Goal: Task Accomplishment & Management: Use online tool/utility

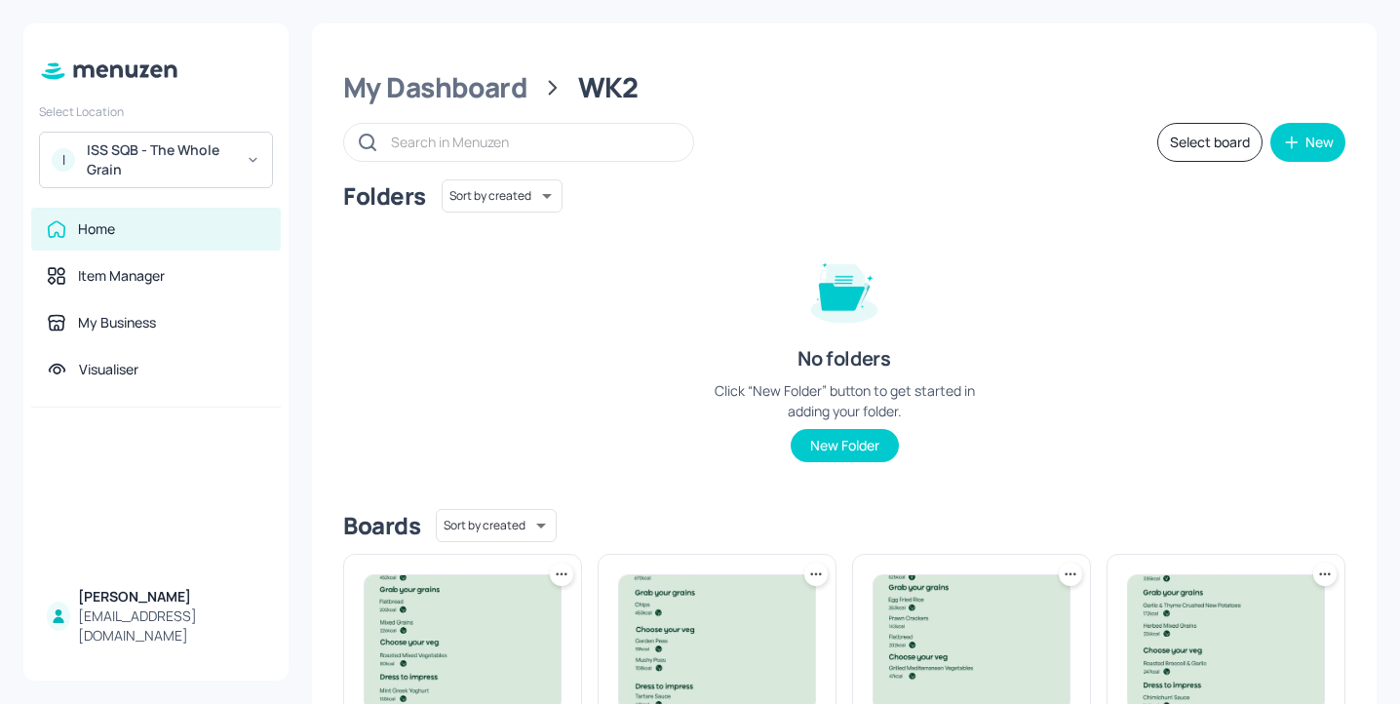
click at [146, 156] on div "ISS SQB - The Whole Grain" at bounding box center [160, 159] width 147 height 39
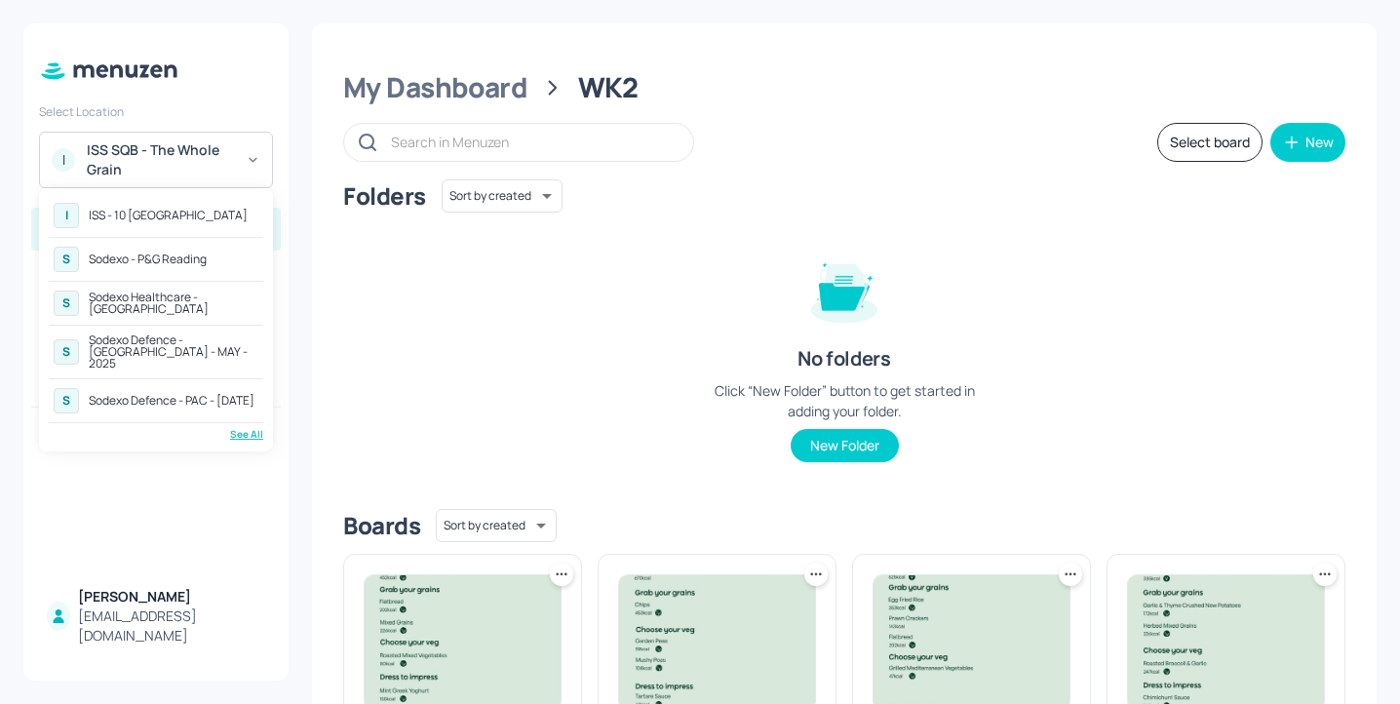
click at [247, 427] on div "See All" at bounding box center [156, 434] width 215 height 15
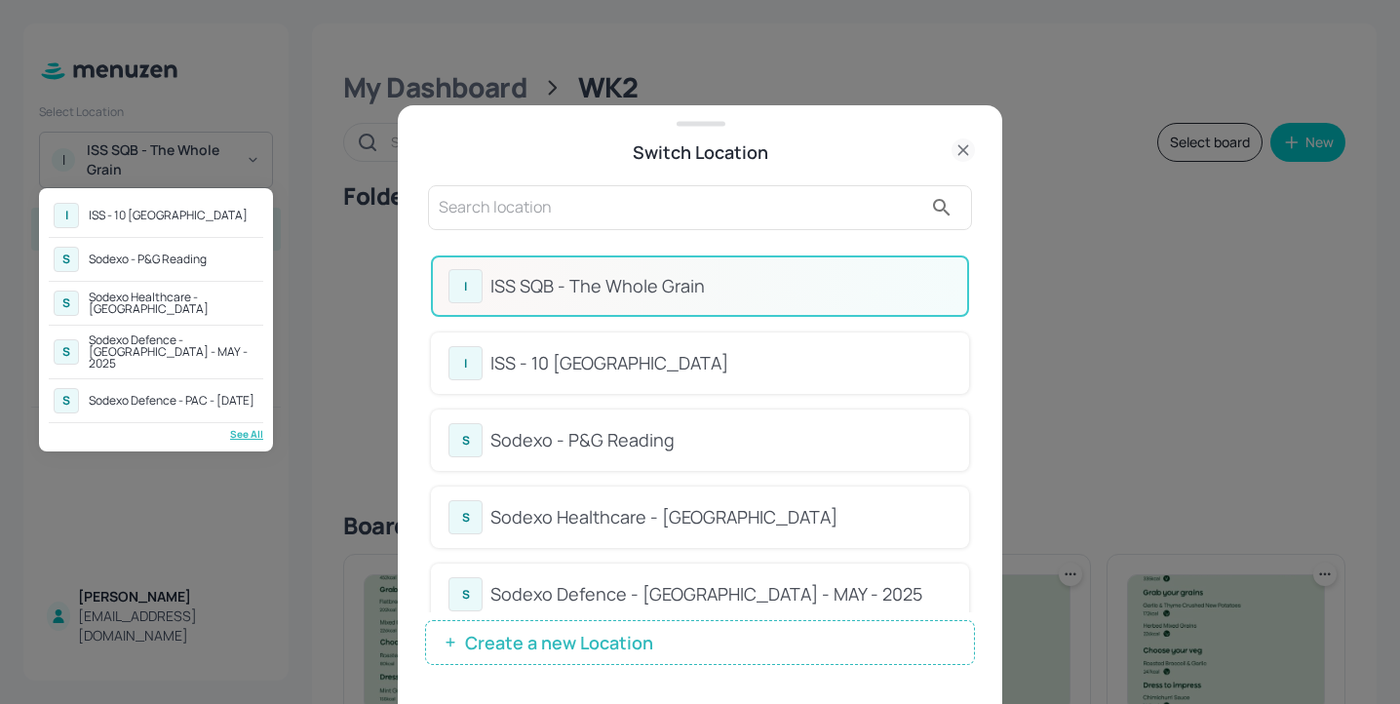
click at [475, 233] on div at bounding box center [700, 352] width 1400 height 704
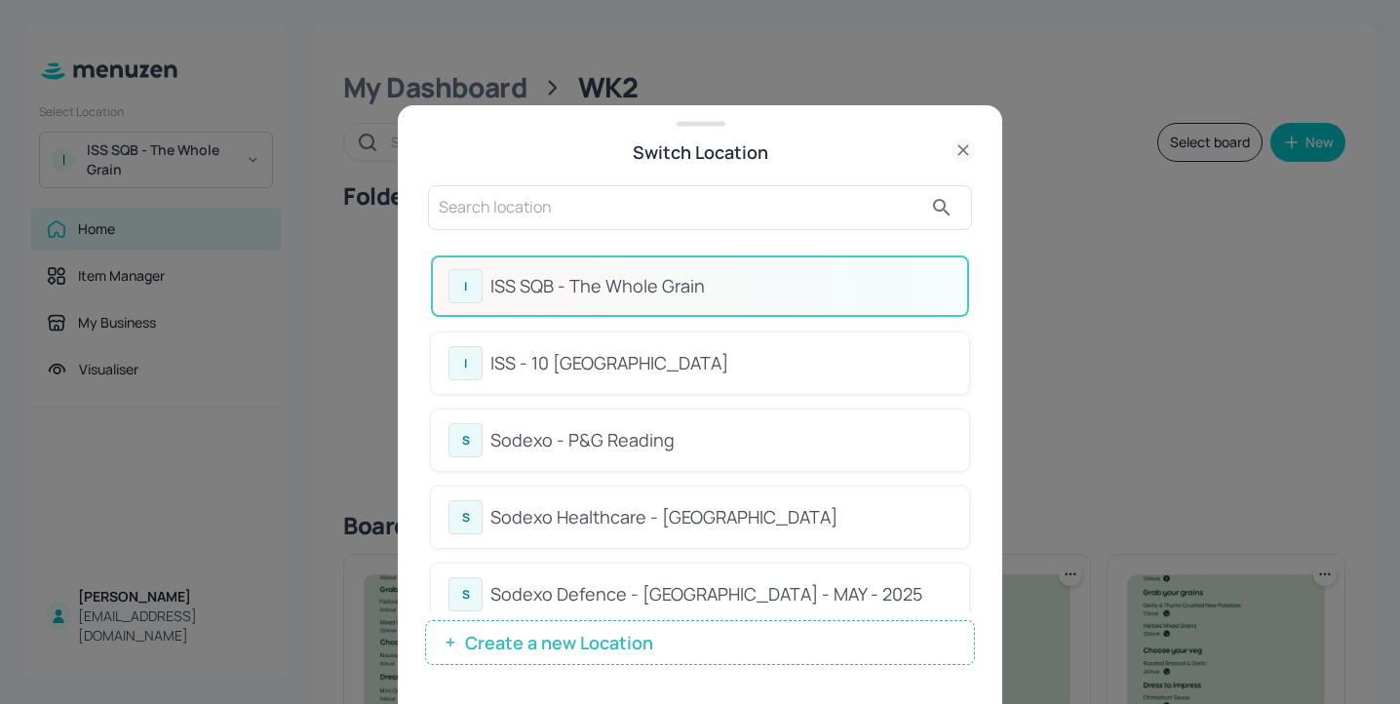
click at [466, 211] on input "text" at bounding box center [681, 207] width 484 height 31
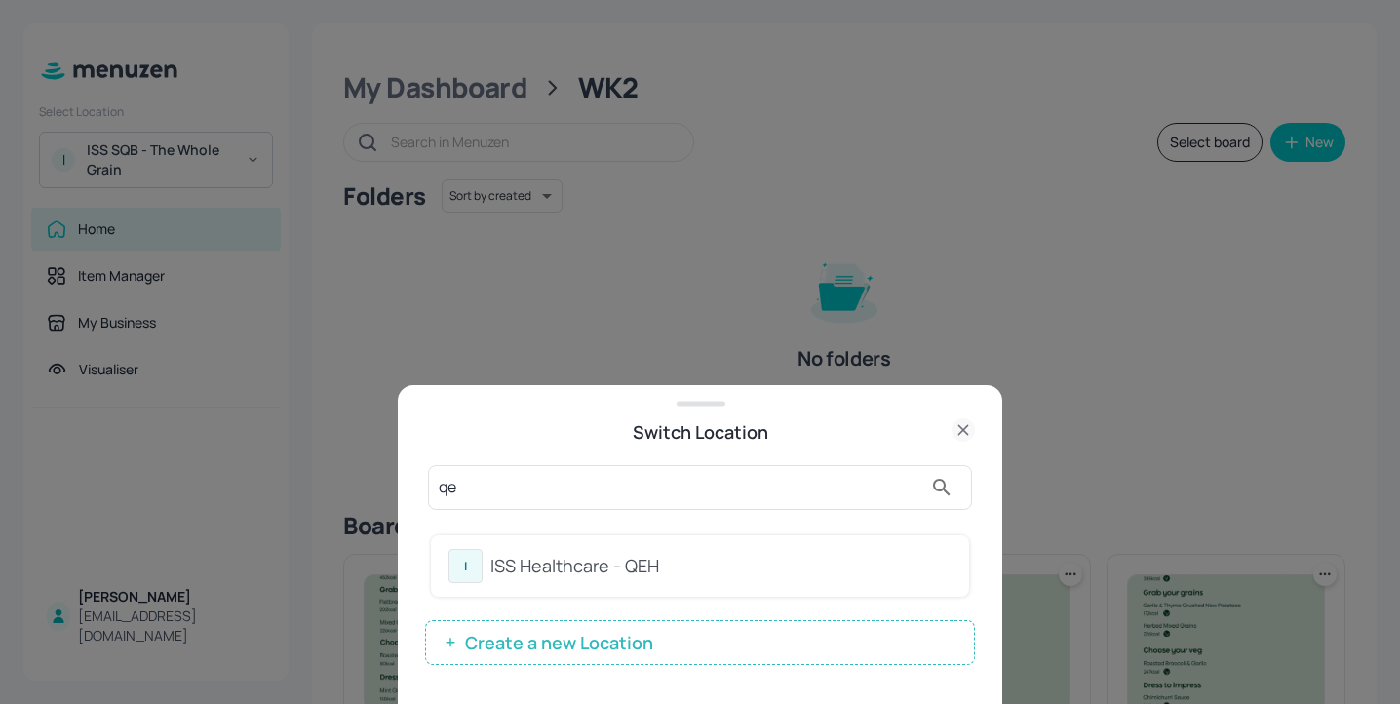
type input "qe"
click at [839, 570] on div "ISS Healthcare - QEH" at bounding box center [720, 566] width 461 height 26
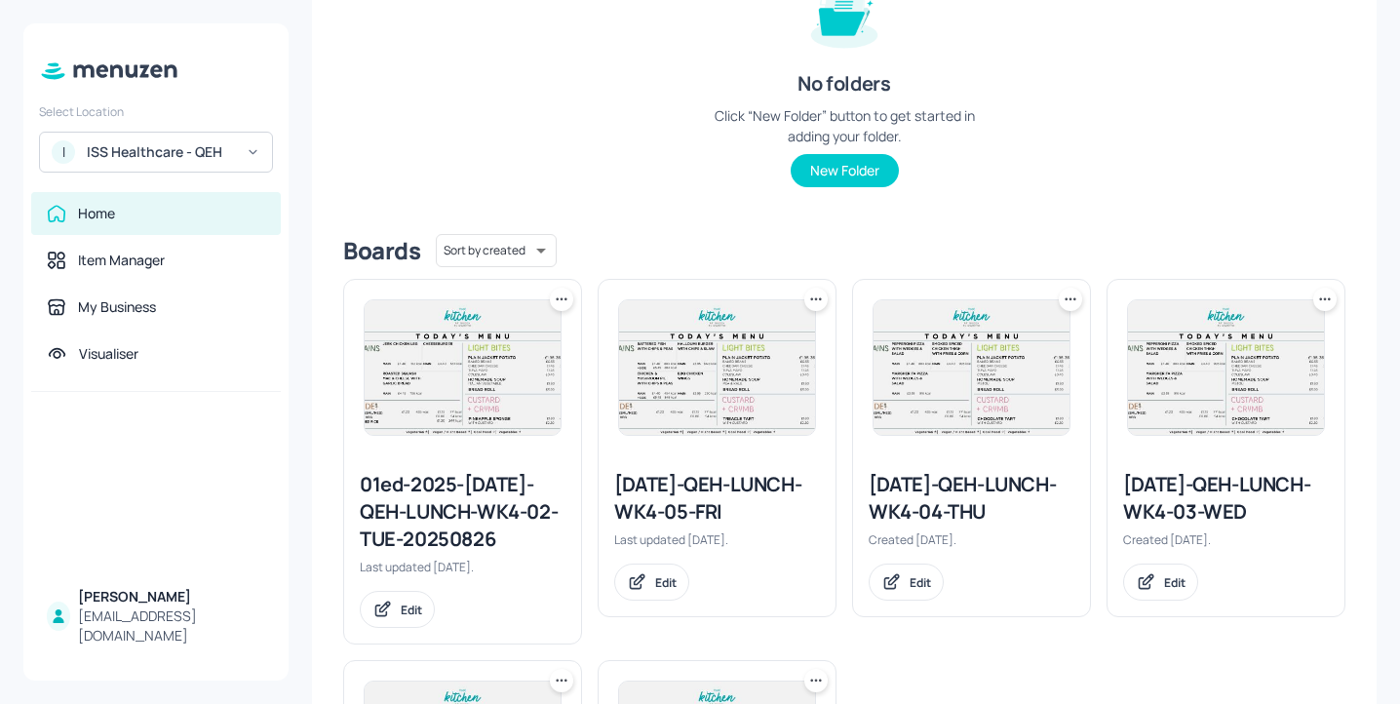
scroll to position [246, 0]
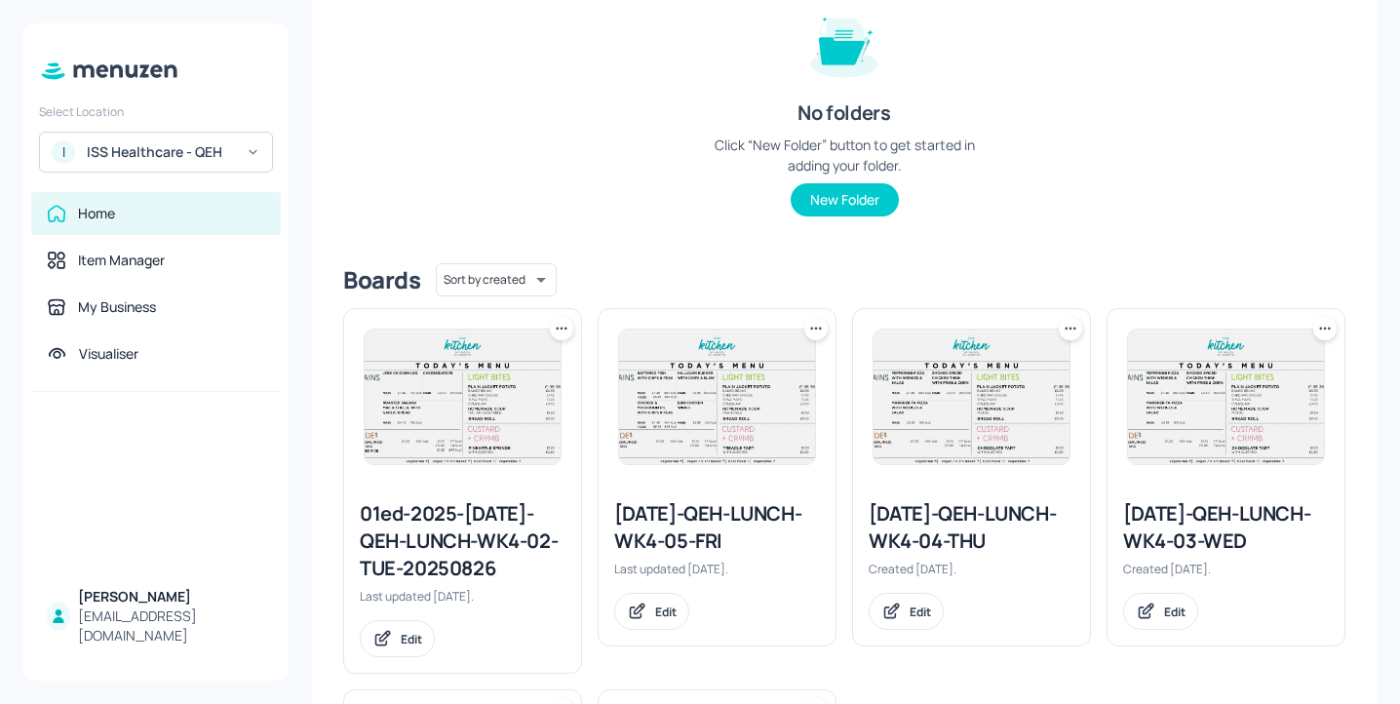
click at [1326, 331] on icon at bounding box center [1325, 329] width 20 height 20
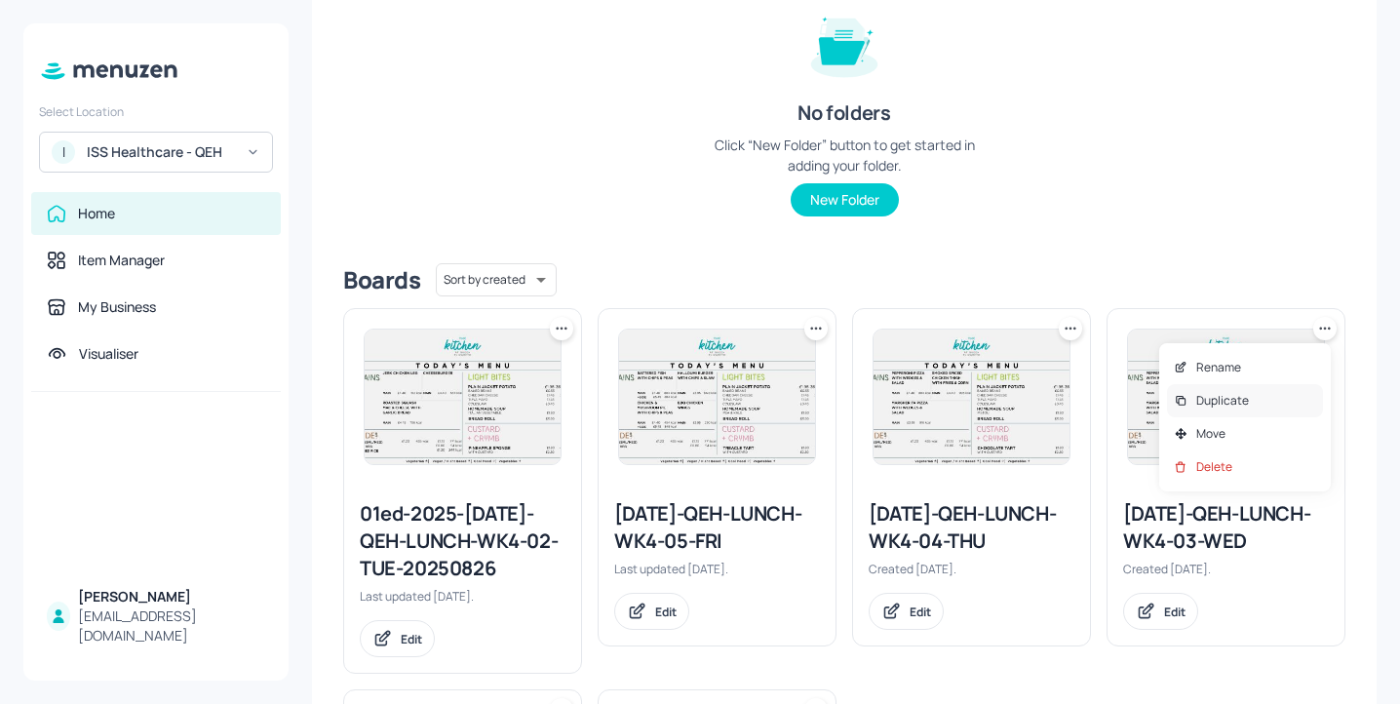
click at [1253, 401] on div "Duplicate" at bounding box center [1245, 400] width 156 height 33
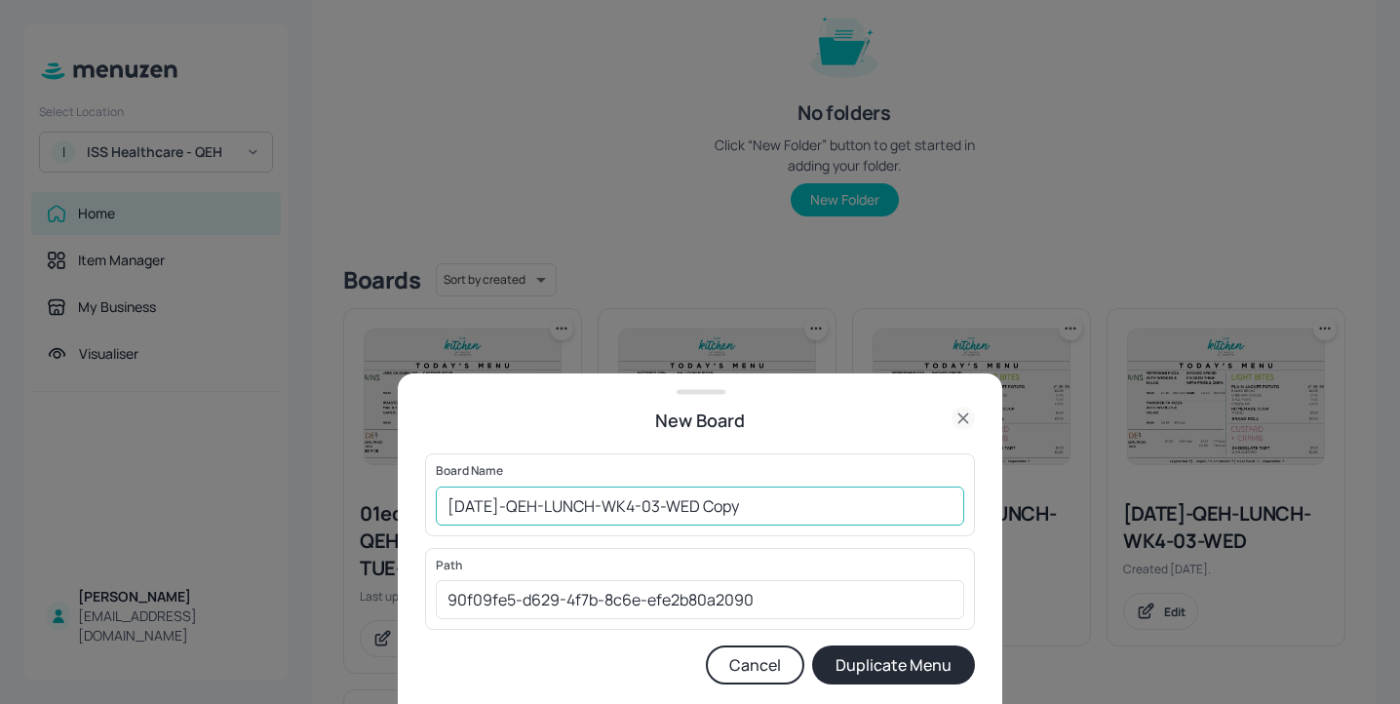
click at [449, 508] on input "2025-JUL-QEH-LUNCH-WK4-03-WED Copy" at bounding box center [700, 506] width 528 height 39
drag, startPoint x: 813, startPoint y: 494, endPoint x: 755, endPoint y: 495, distance: 58.5
click at [755, 495] on input "01ed-2025-JUL-QEH-LUNCH-WK4-03-WED Copy" at bounding box center [700, 506] width 528 height 39
type input "01ed-2025-[DATE]-QEH-LUNCH-WK4-03-WED-20250827"
click at [941, 655] on button "Duplicate Menu" at bounding box center [893, 664] width 163 height 39
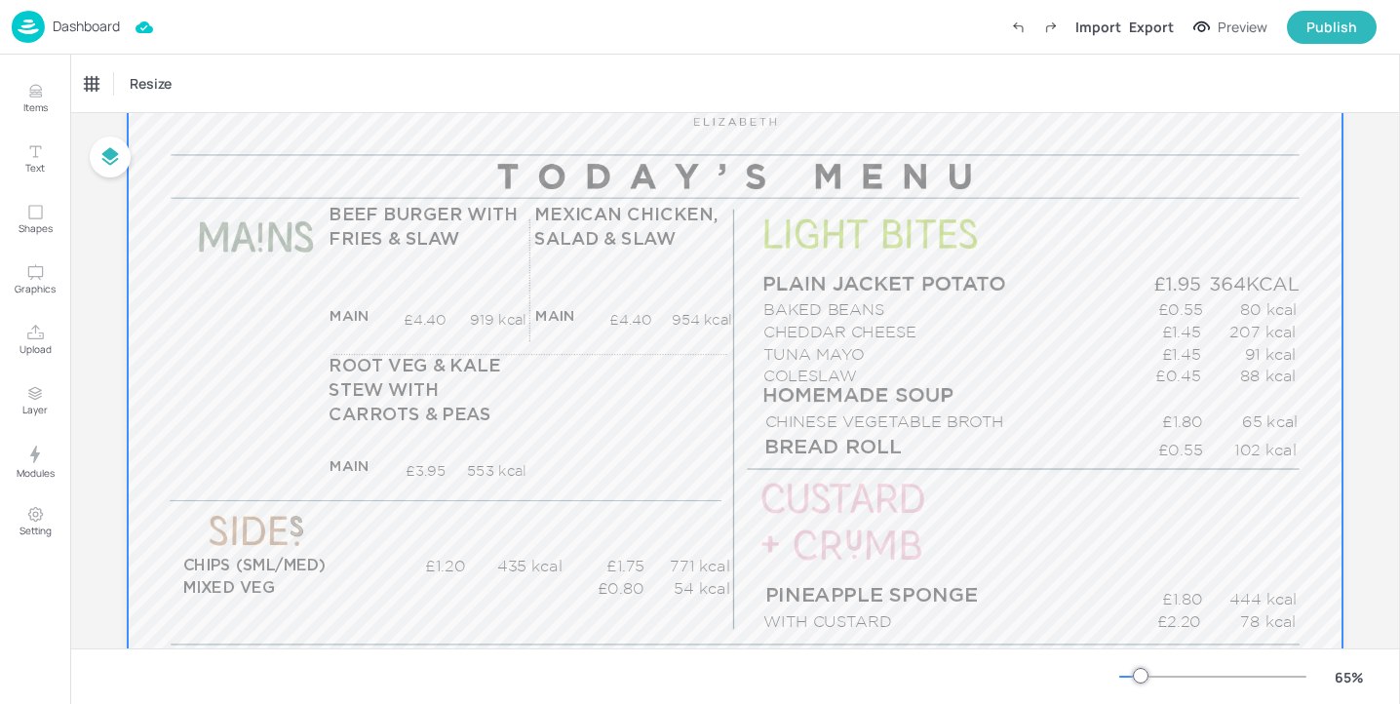
scroll to position [259, 0]
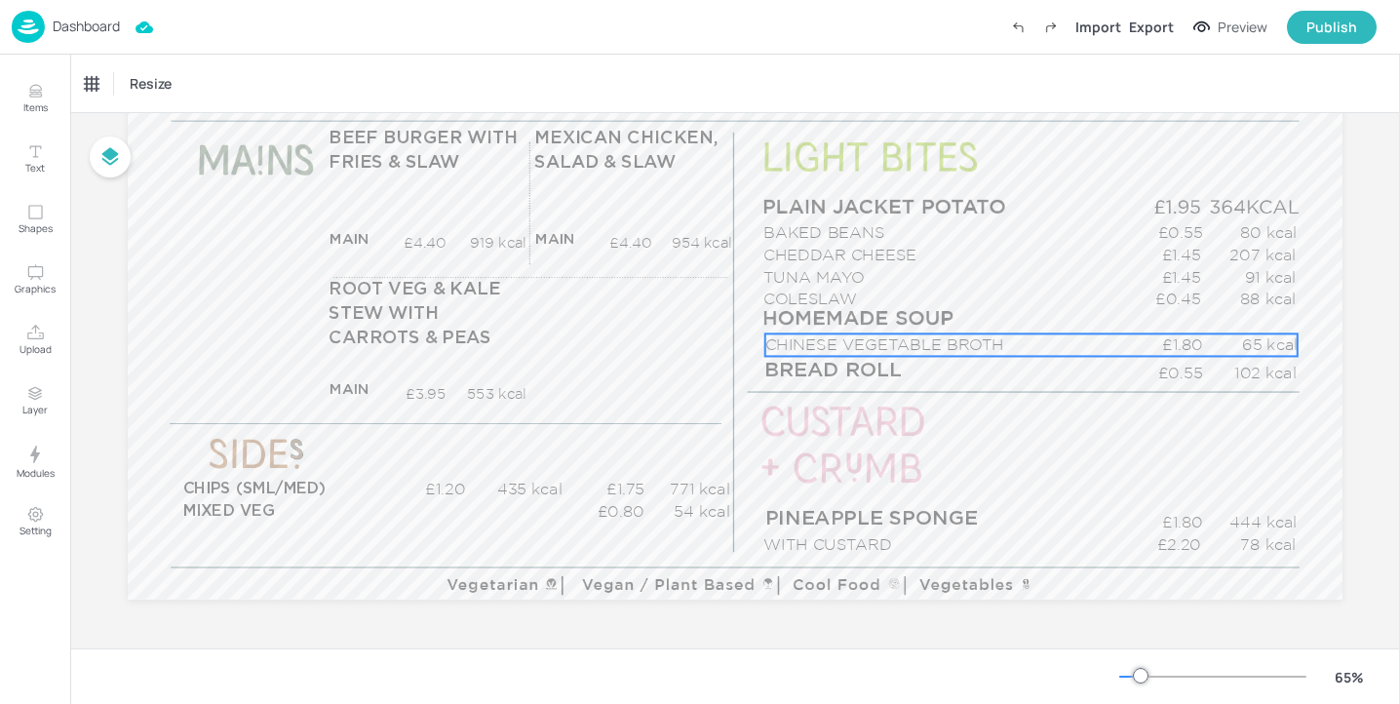
click at [869, 336] on p "CHINESE VEGETABLE BROTH" at bounding box center [945, 344] width 360 height 22
click at [223, 80] on div "CHINESE VEGETABLE BROTH" at bounding box center [164, 84] width 159 height 18
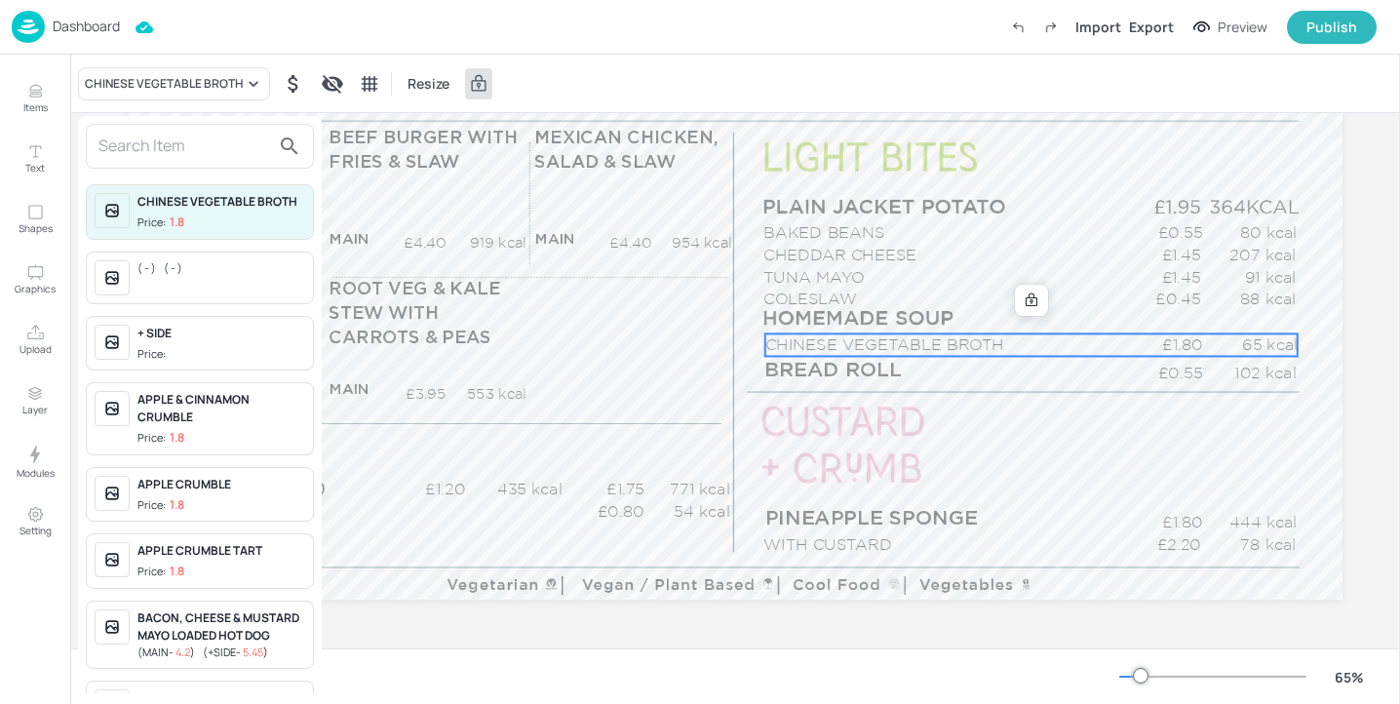
click at [217, 125] on div at bounding box center [200, 146] width 228 height 45
click at [209, 135] on input "text" at bounding box center [184, 146] width 172 height 31
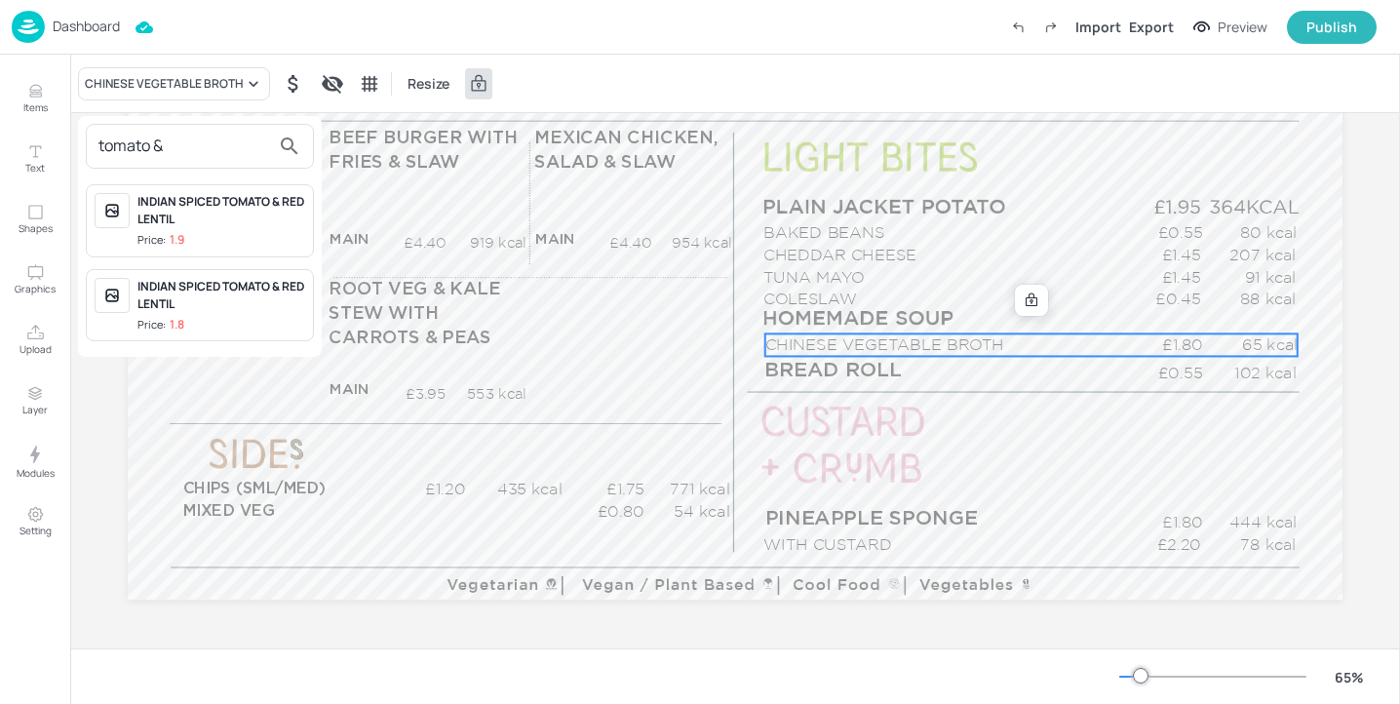
type input "tomato &"
click at [48, 86] on div at bounding box center [700, 352] width 1400 height 704
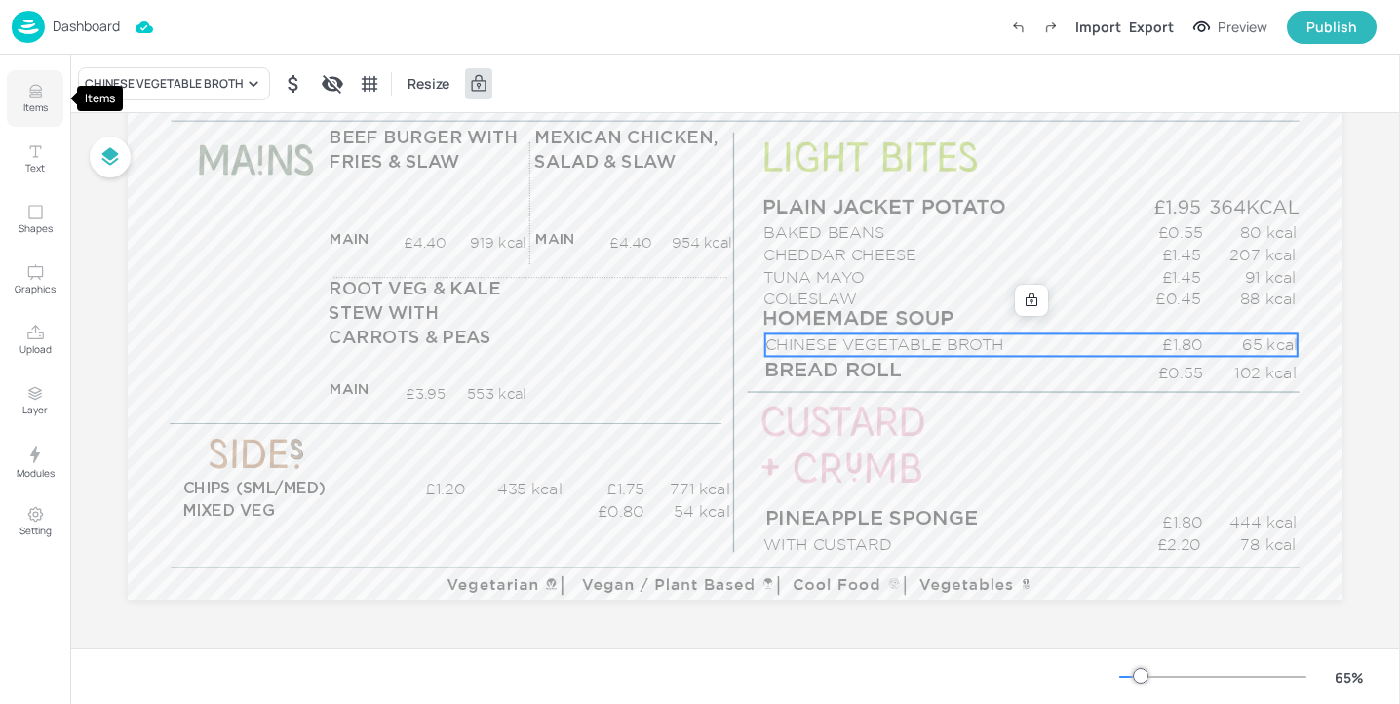
click at [45, 97] on button "Items" at bounding box center [35, 98] width 57 height 57
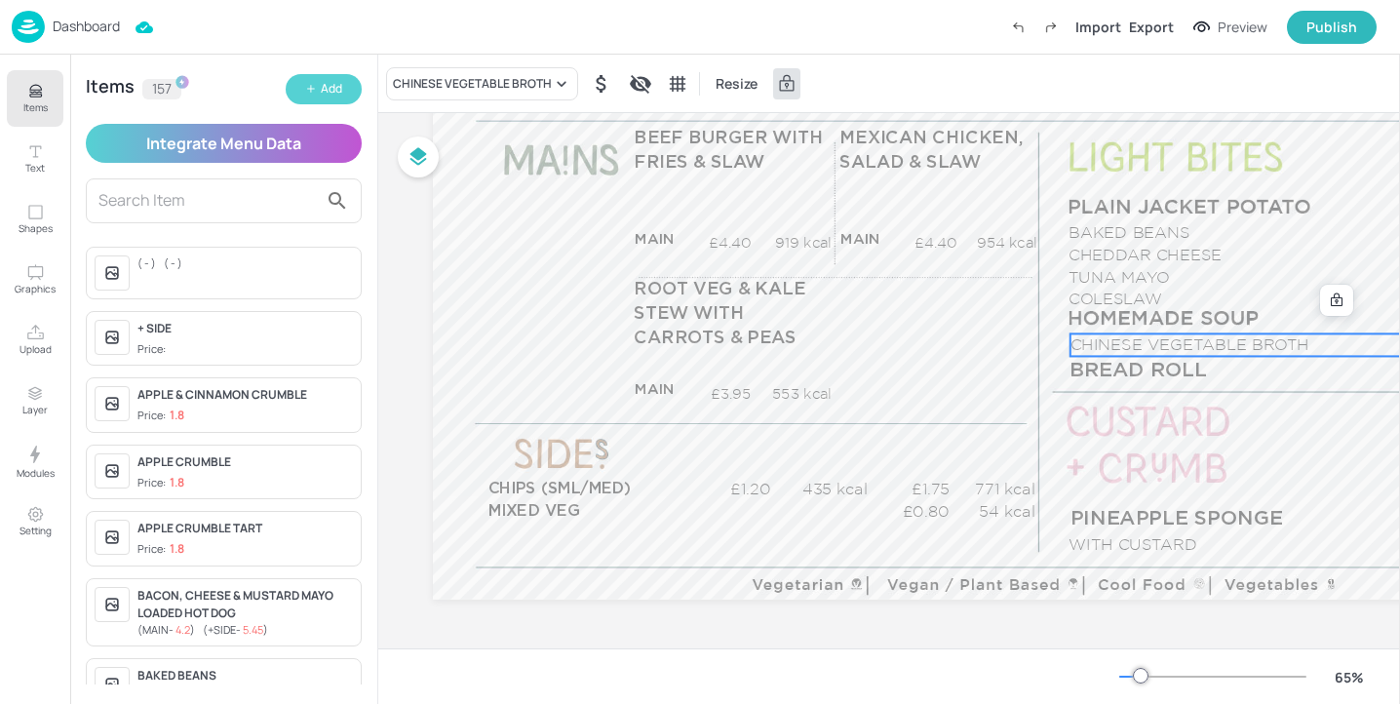
click at [321, 90] on div "Add" at bounding box center [331, 89] width 21 height 19
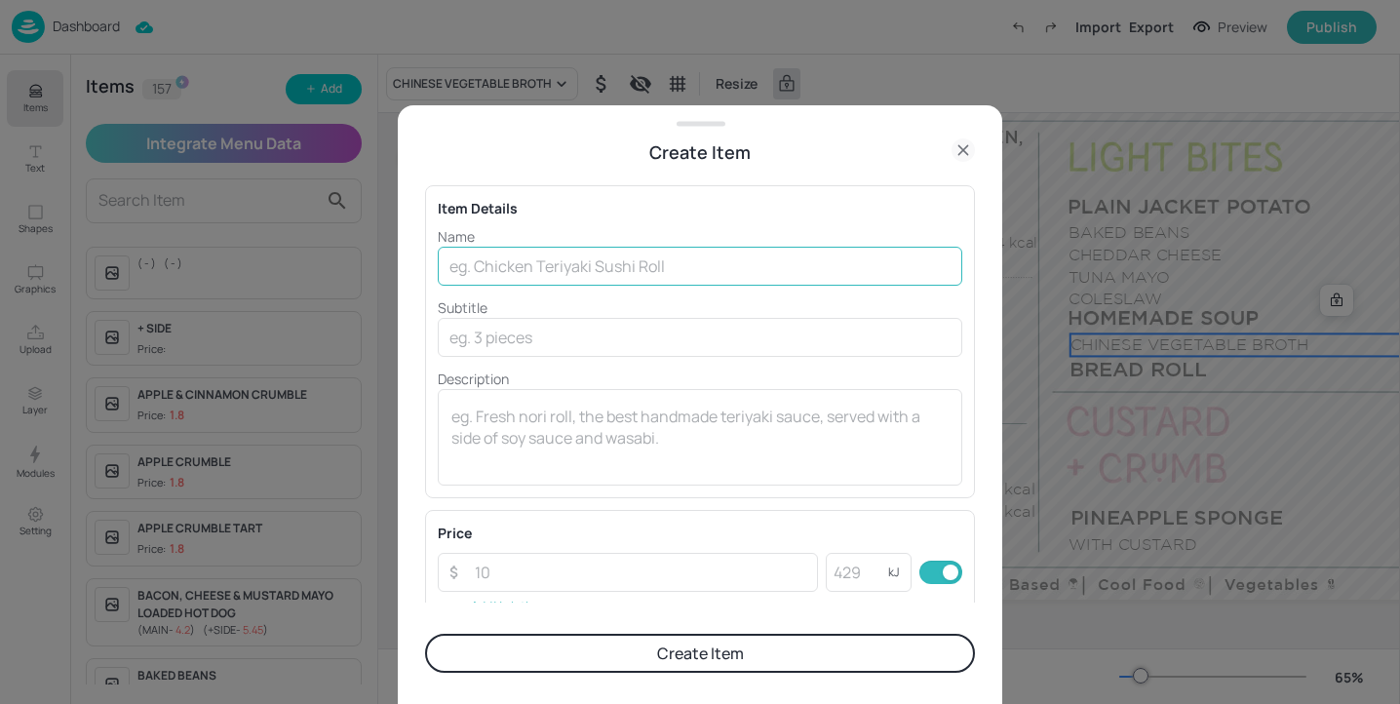
click at [488, 265] on input "text" at bounding box center [700, 266] width 525 height 39
type input "TOMATO & BASIL"
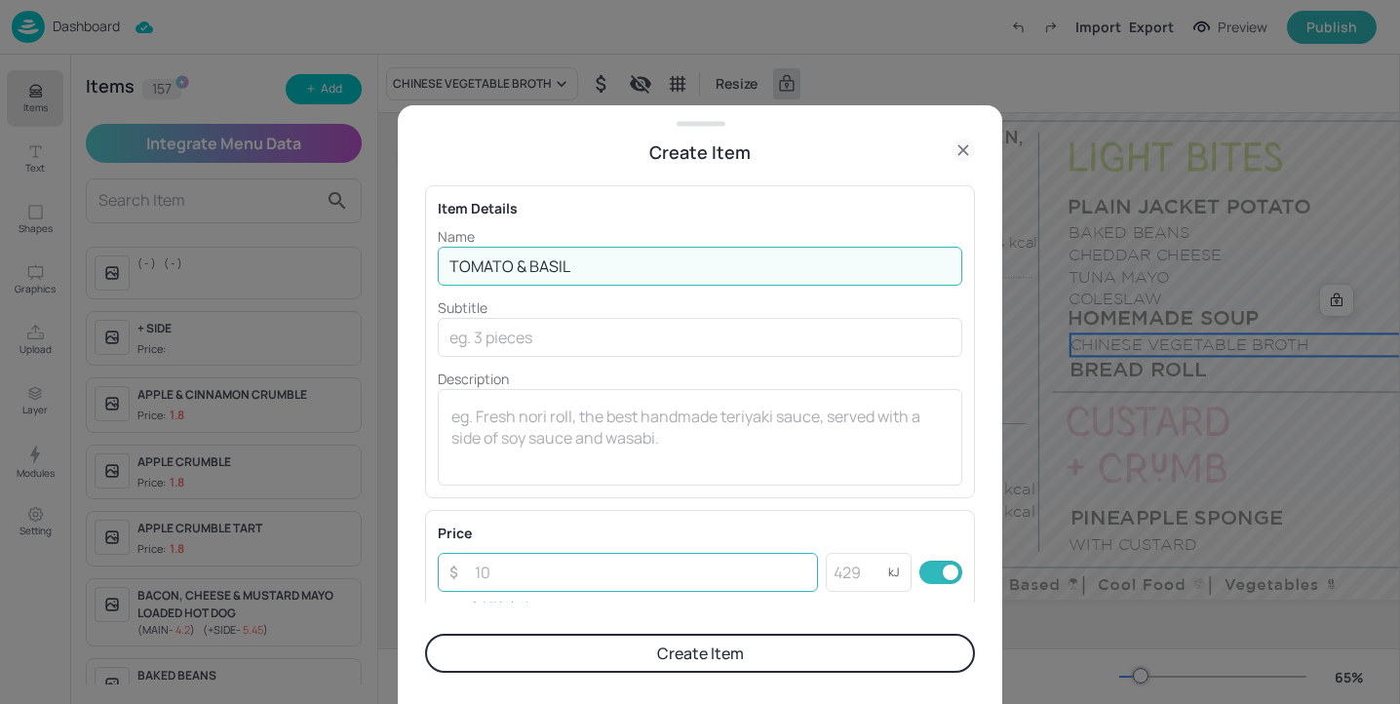
click at [532, 575] on input "number" at bounding box center [640, 572] width 355 height 39
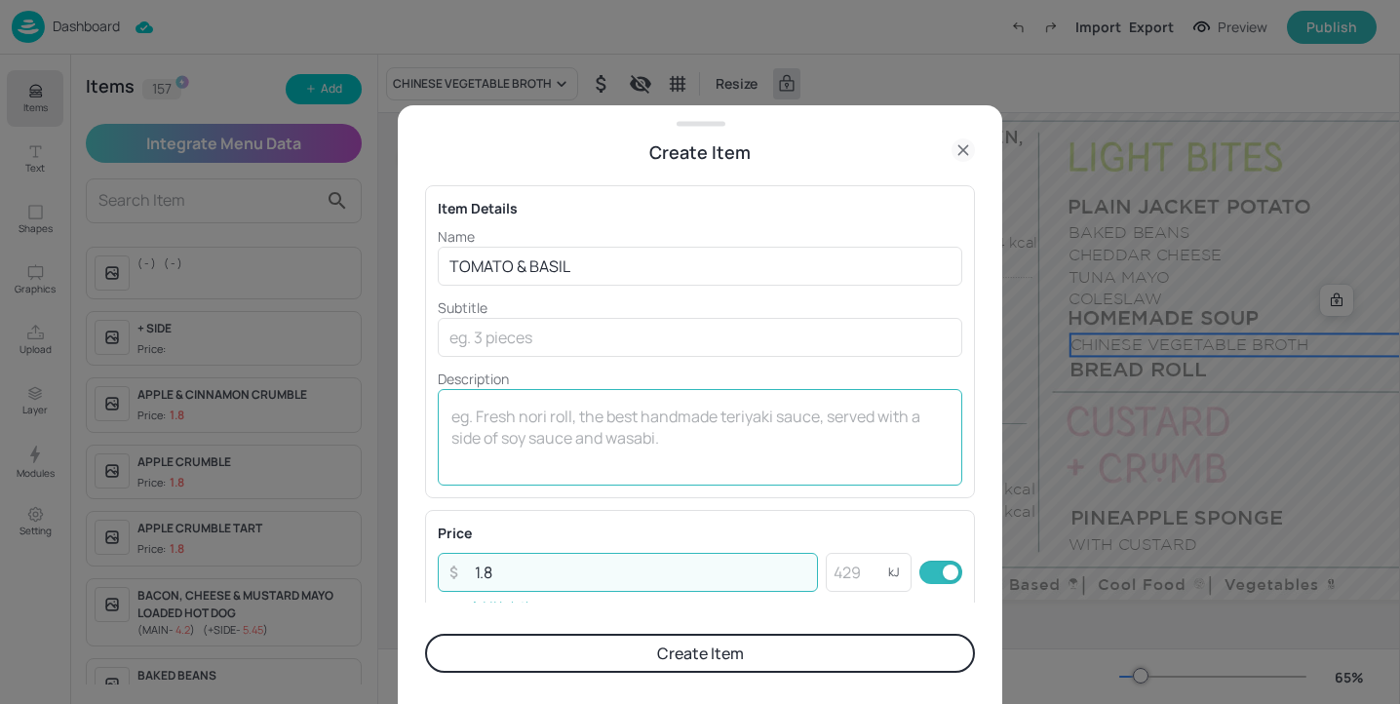
type input "1.8"
click at [552, 431] on textarea at bounding box center [699, 438] width 497 height 64
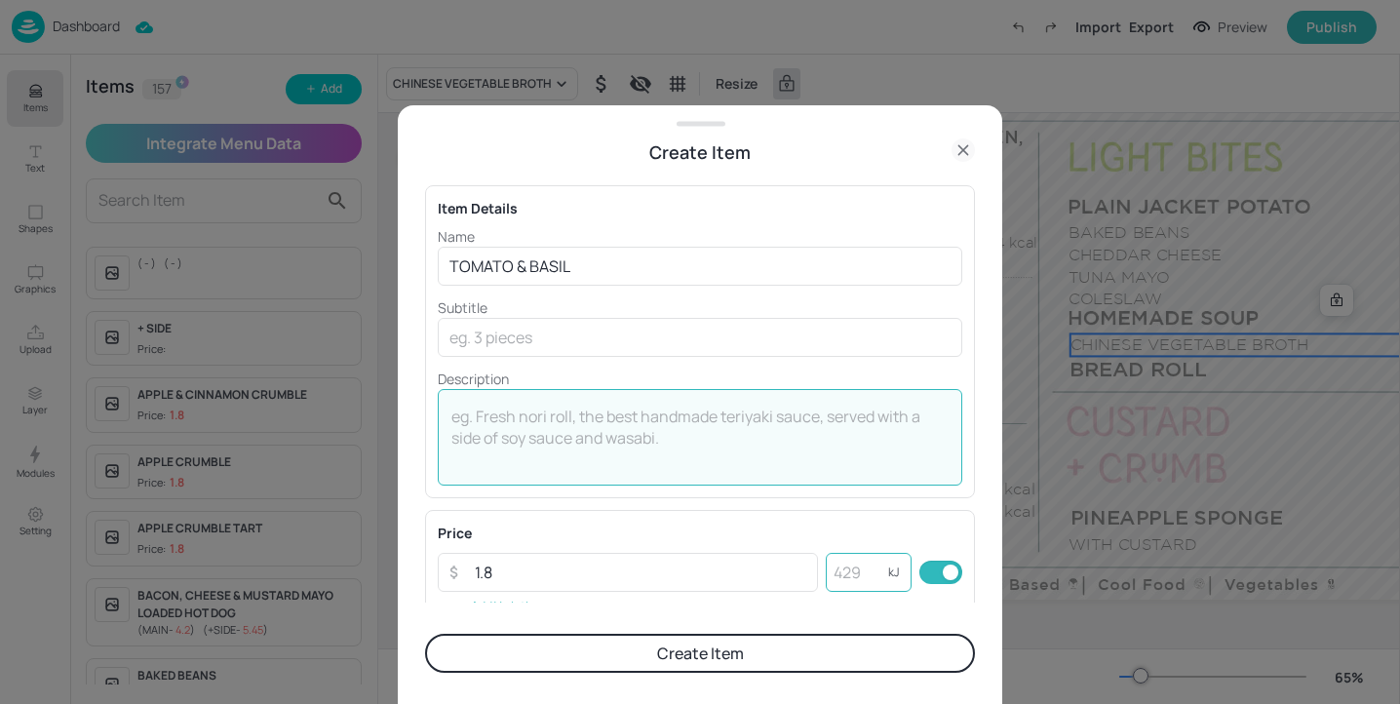
click at [853, 576] on input "number" at bounding box center [857, 572] width 62 height 39
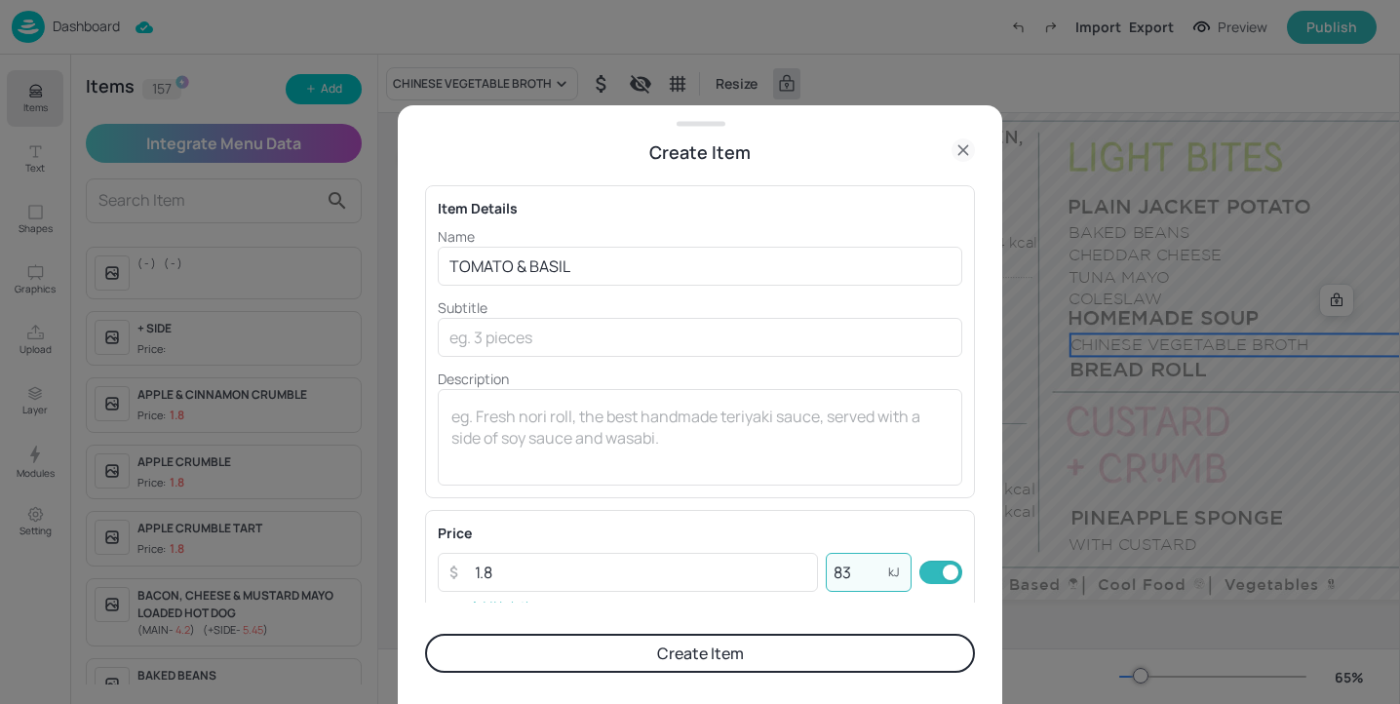
type input "83"
click at [786, 640] on button "Create Item" at bounding box center [700, 653] width 550 height 39
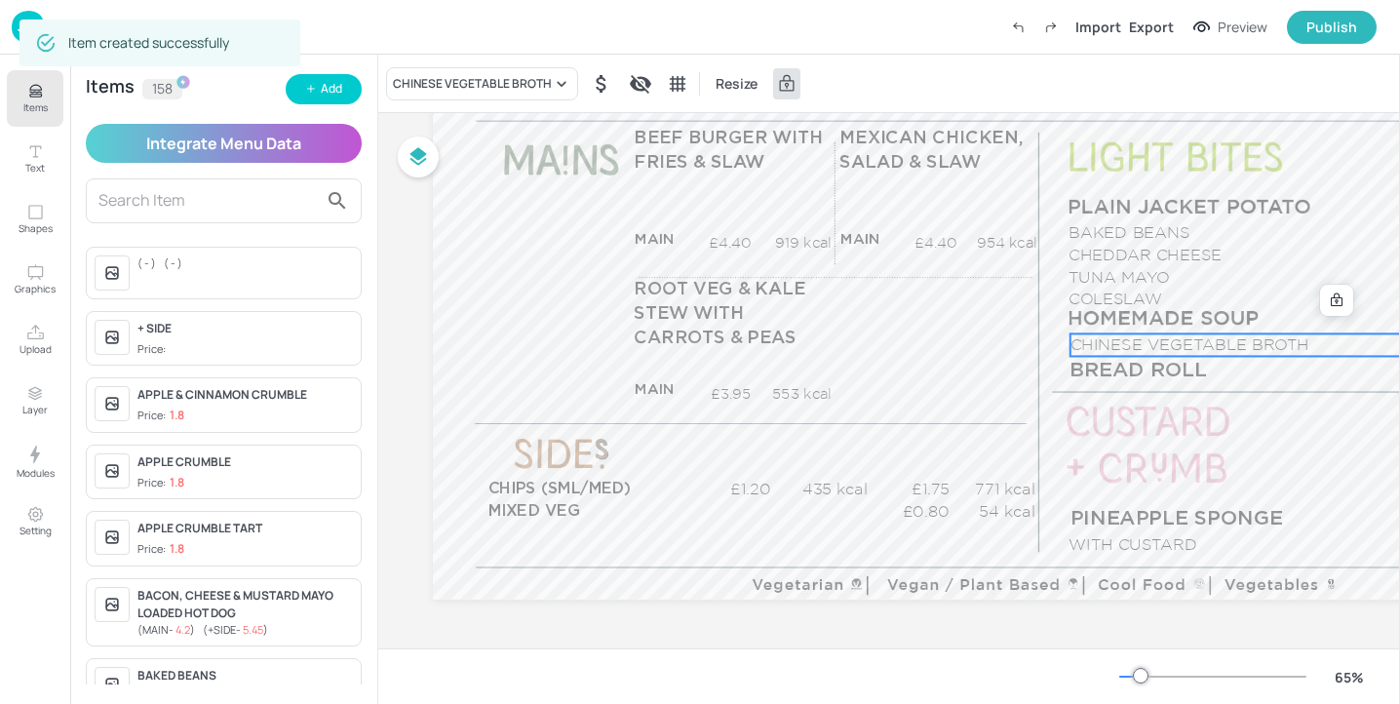
click at [480, 62] on div "CHINESE VEGETABLE BROTH Resize" at bounding box center [889, 84] width 1022 height 58
click at [480, 79] on div "CHINESE VEGETABLE BROTH" at bounding box center [472, 84] width 159 height 18
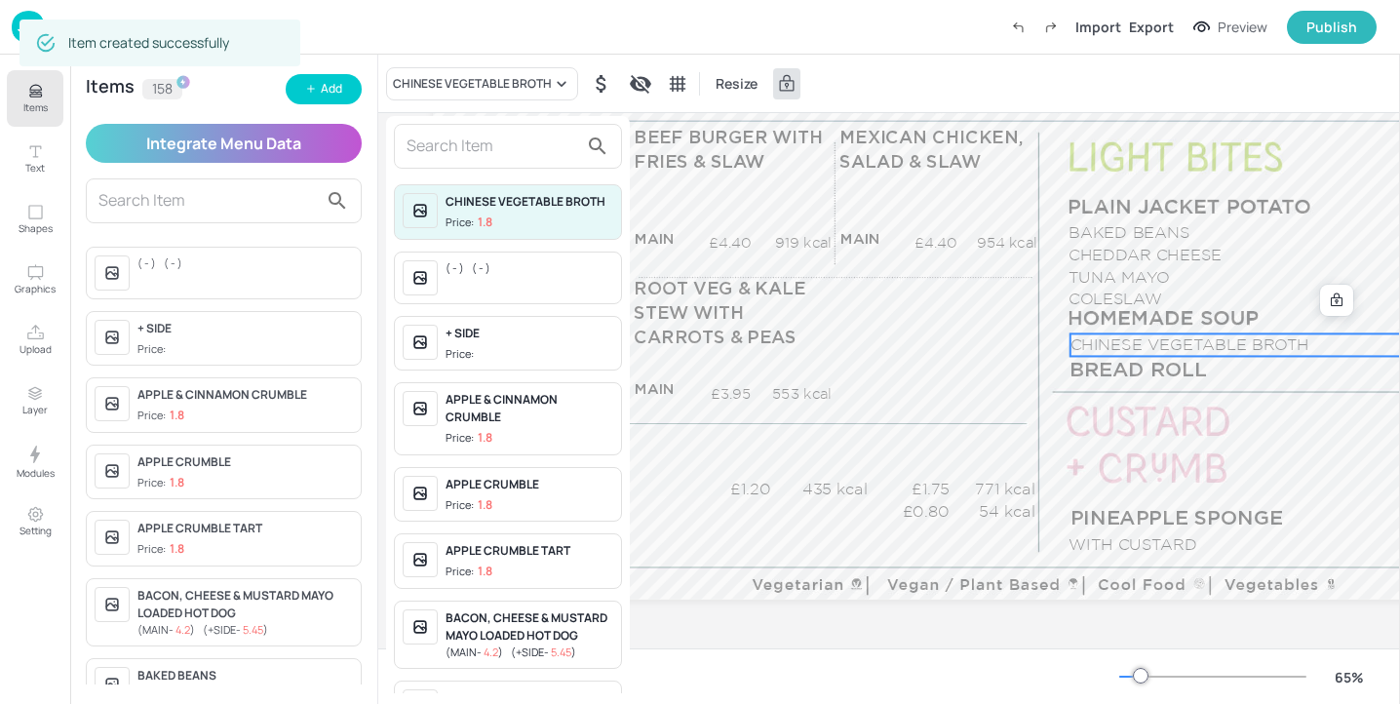
click at [482, 139] on input "text" at bounding box center [493, 146] width 172 height 31
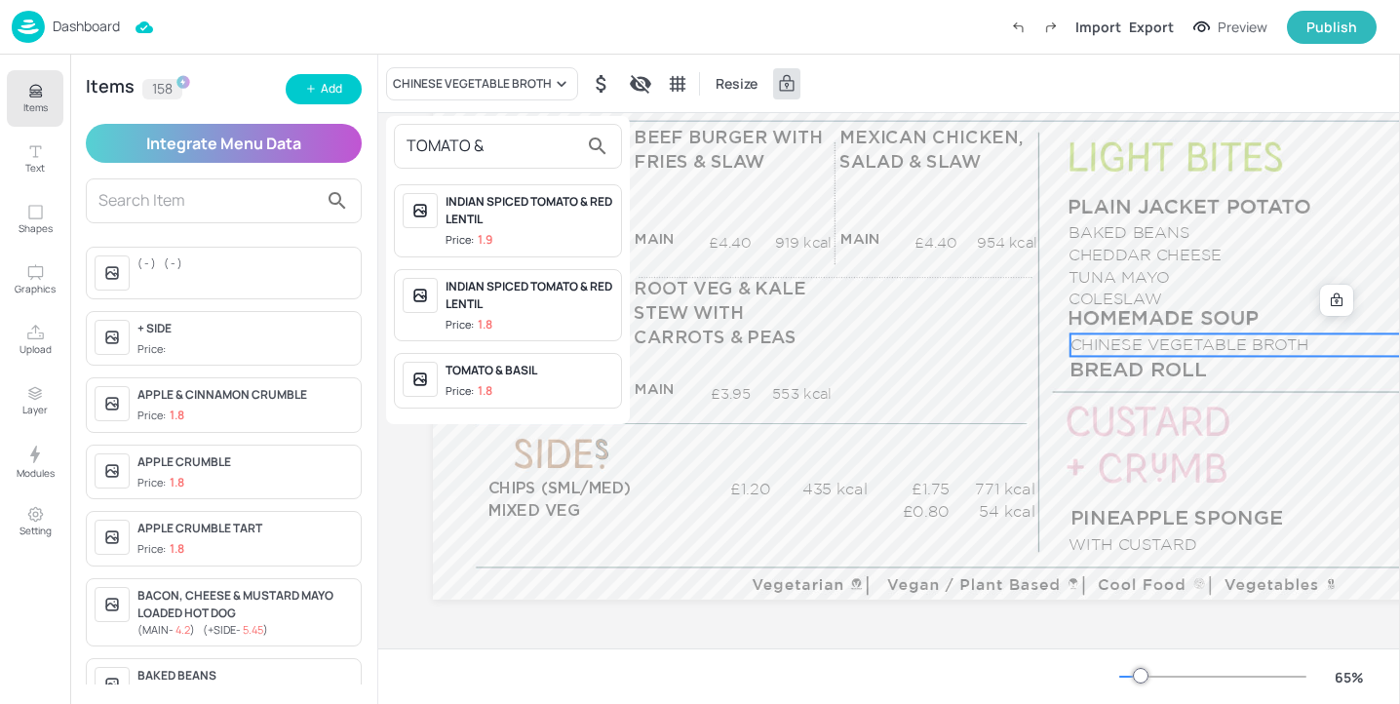
type input "TOMATO &"
click at [536, 378] on div "TOMATO & BASIL" at bounding box center [530, 371] width 168 height 18
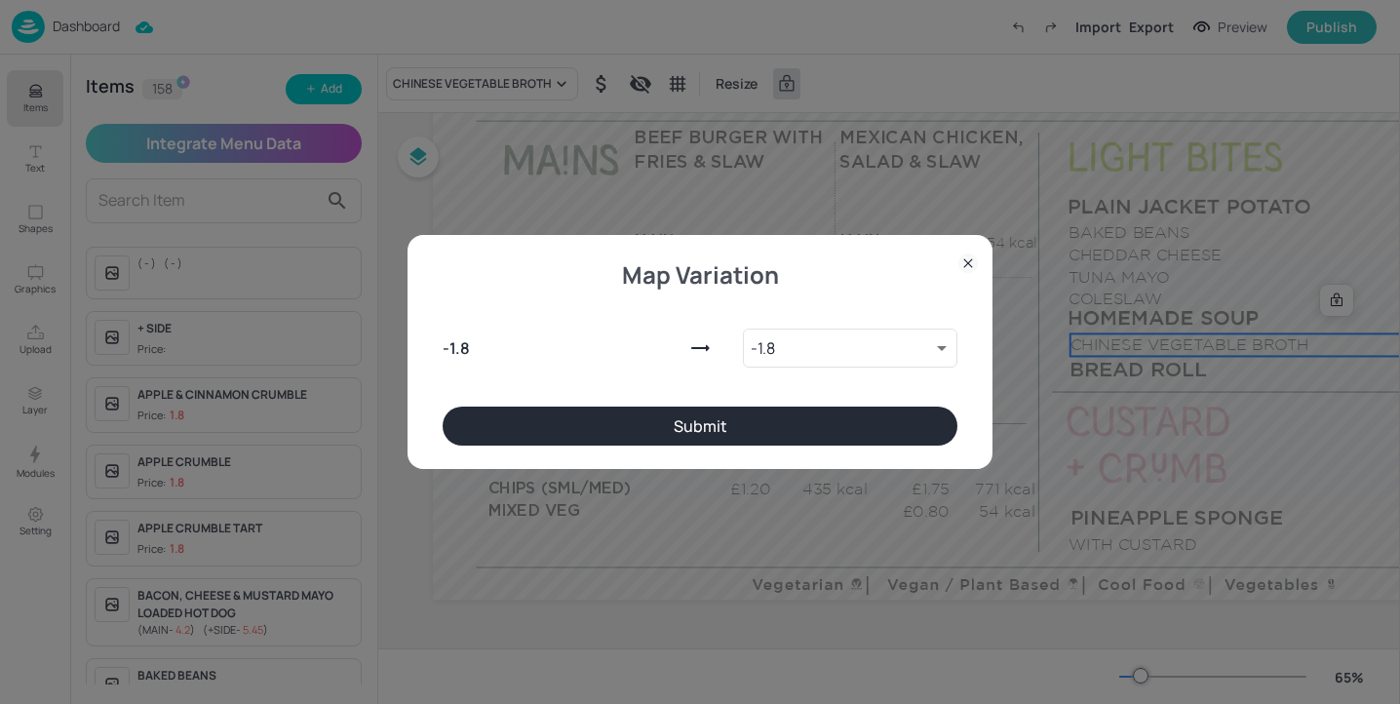
click at [727, 432] on button "Submit" at bounding box center [700, 426] width 515 height 39
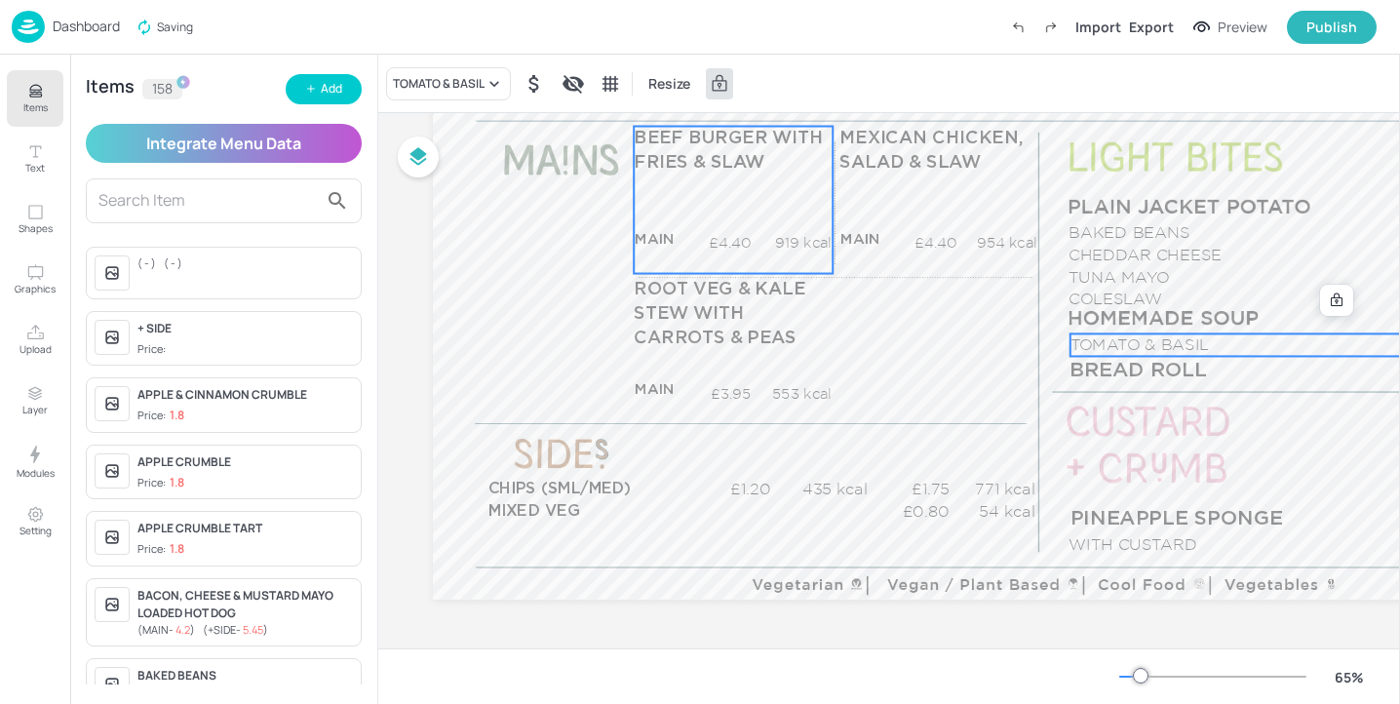
click at [657, 215] on div "BEEF BURGER WITH FRIES & SLAW MAIN £4.40 919 kcal +SIDE £5.45 kcal" at bounding box center [733, 200] width 199 height 147
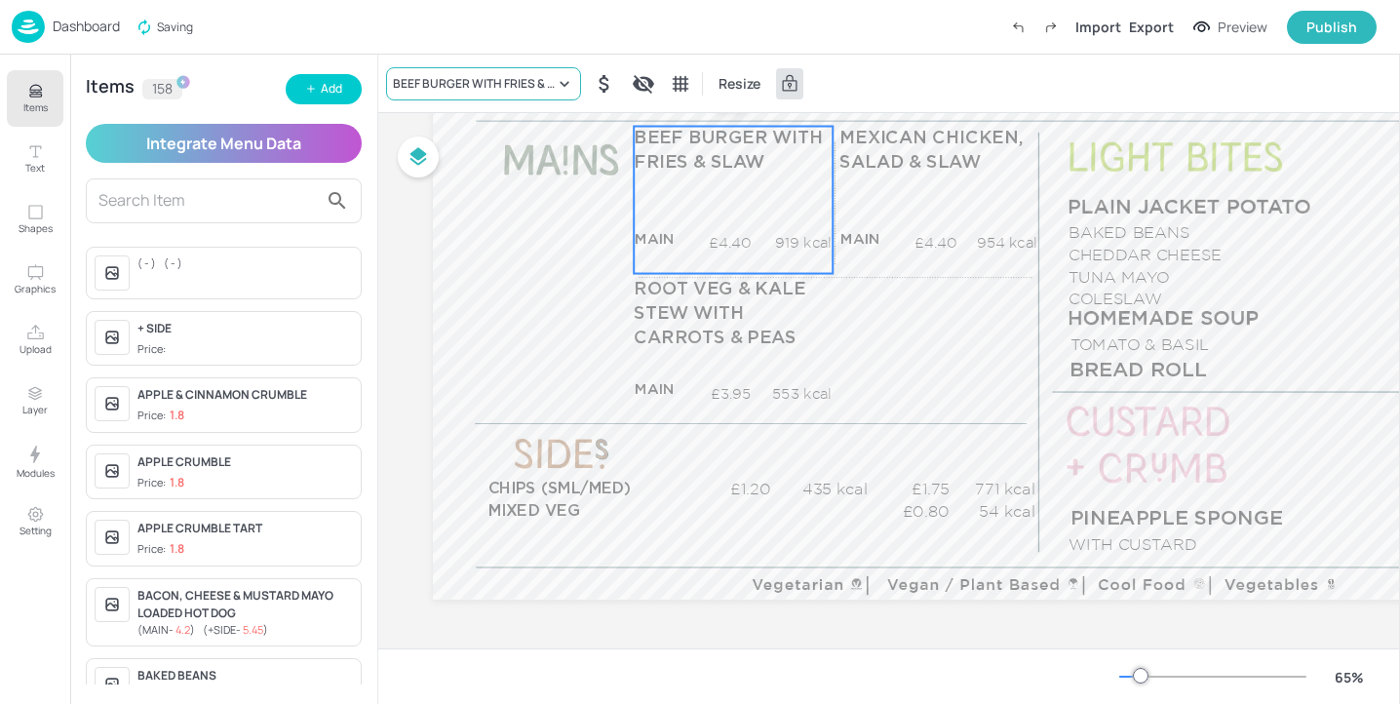
click at [454, 84] on div "BEEF BURGER WITH FRIES & SLAW" at bounding box center [474, 84] width 162 height 18
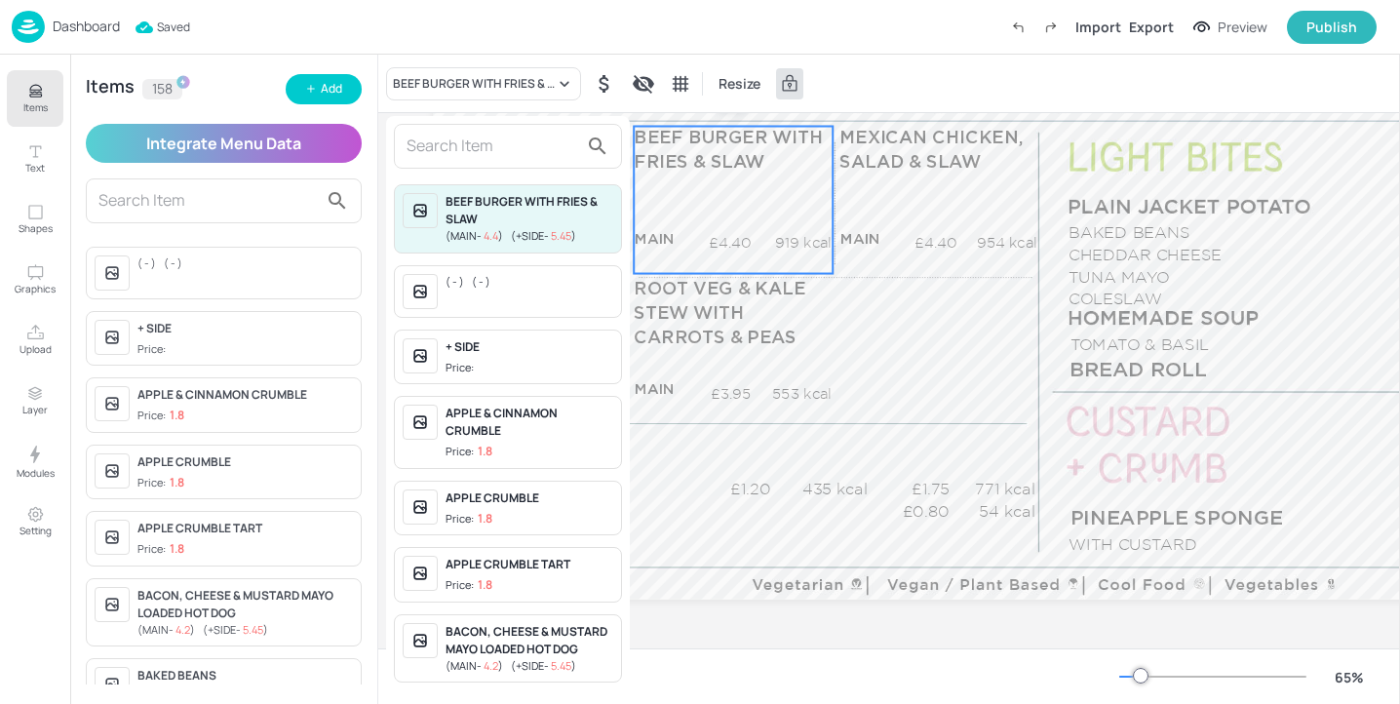
click at [454, 141] on input "text" at bounding box center [493, 146] width 172 height 31
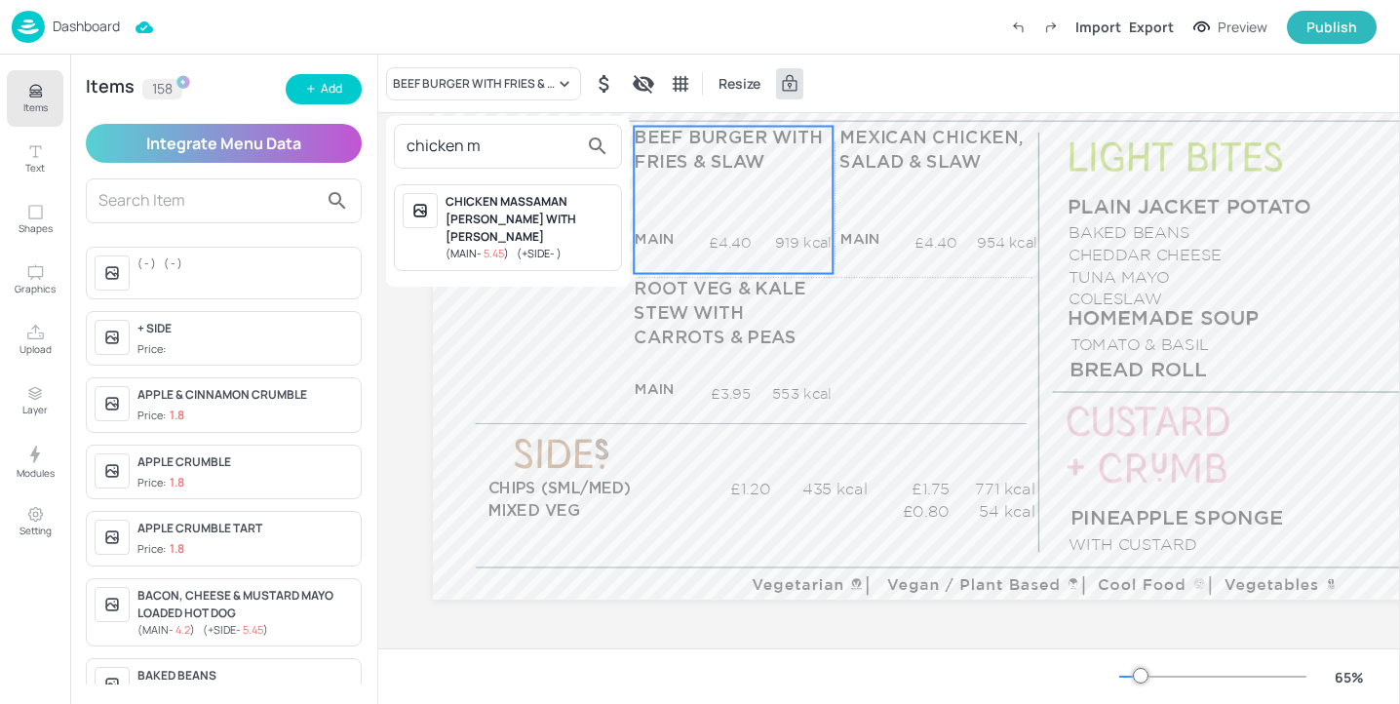
type input "chicken m"
click at [519, 246] on span "( +SIDE - )" at bounding box center [539, 253] width 45 height 15
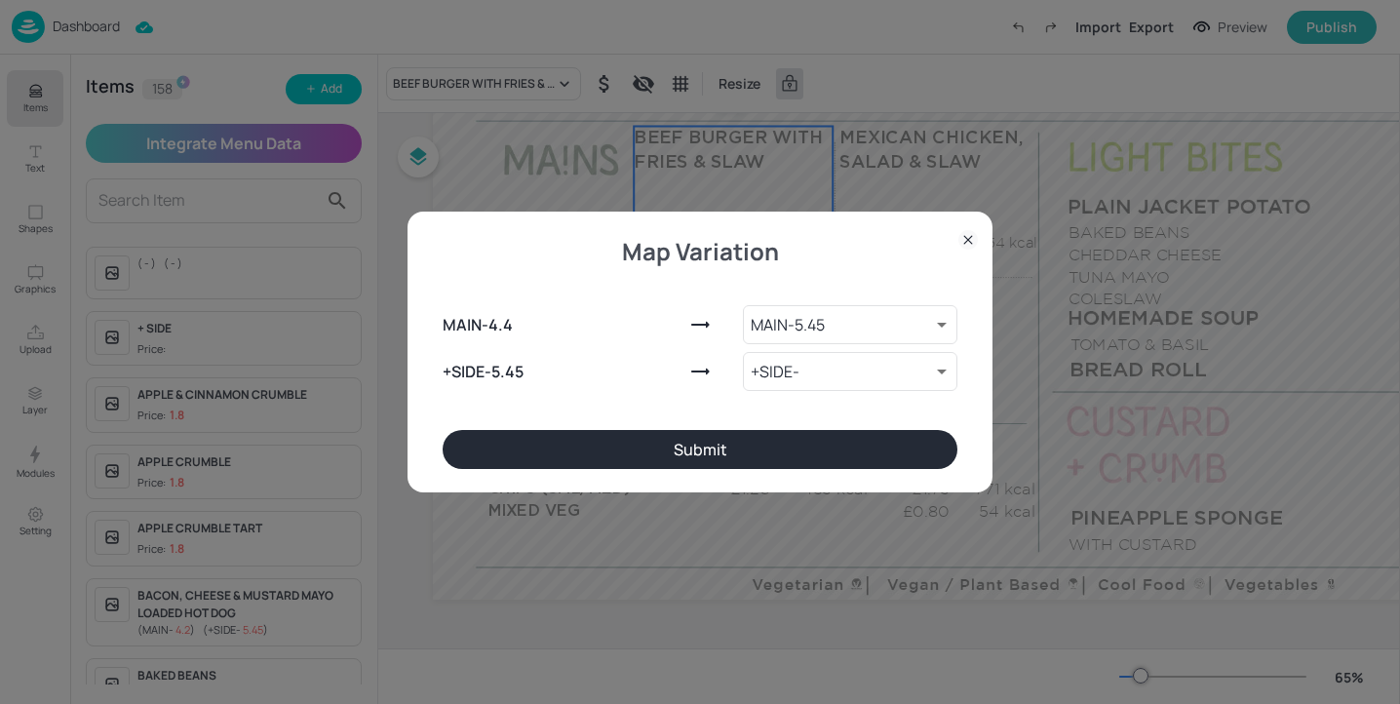
click at [675, 452] on button "Submit" at bounding box center [700, 449] width 515 height 39
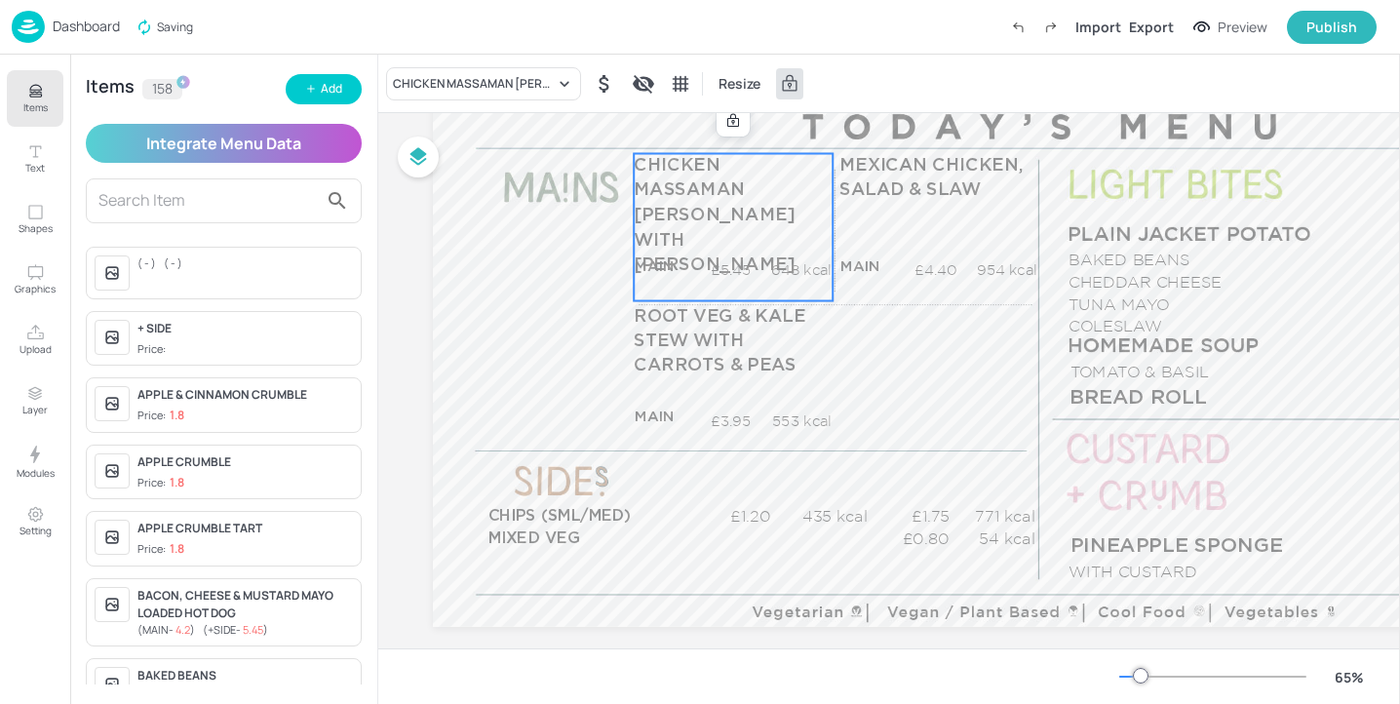
scroll to position [224, 0]
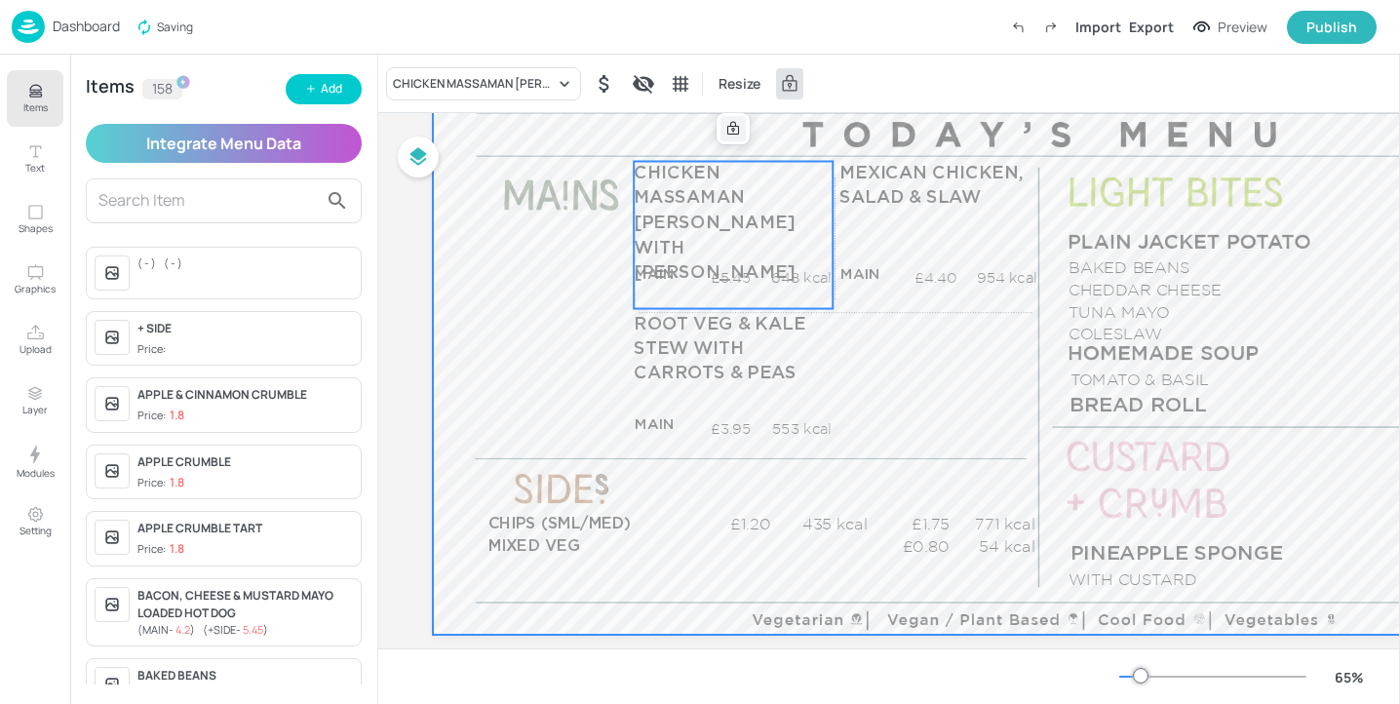
click at [738, 133] on icon at bounding box center [733, 128] width 12 height 14
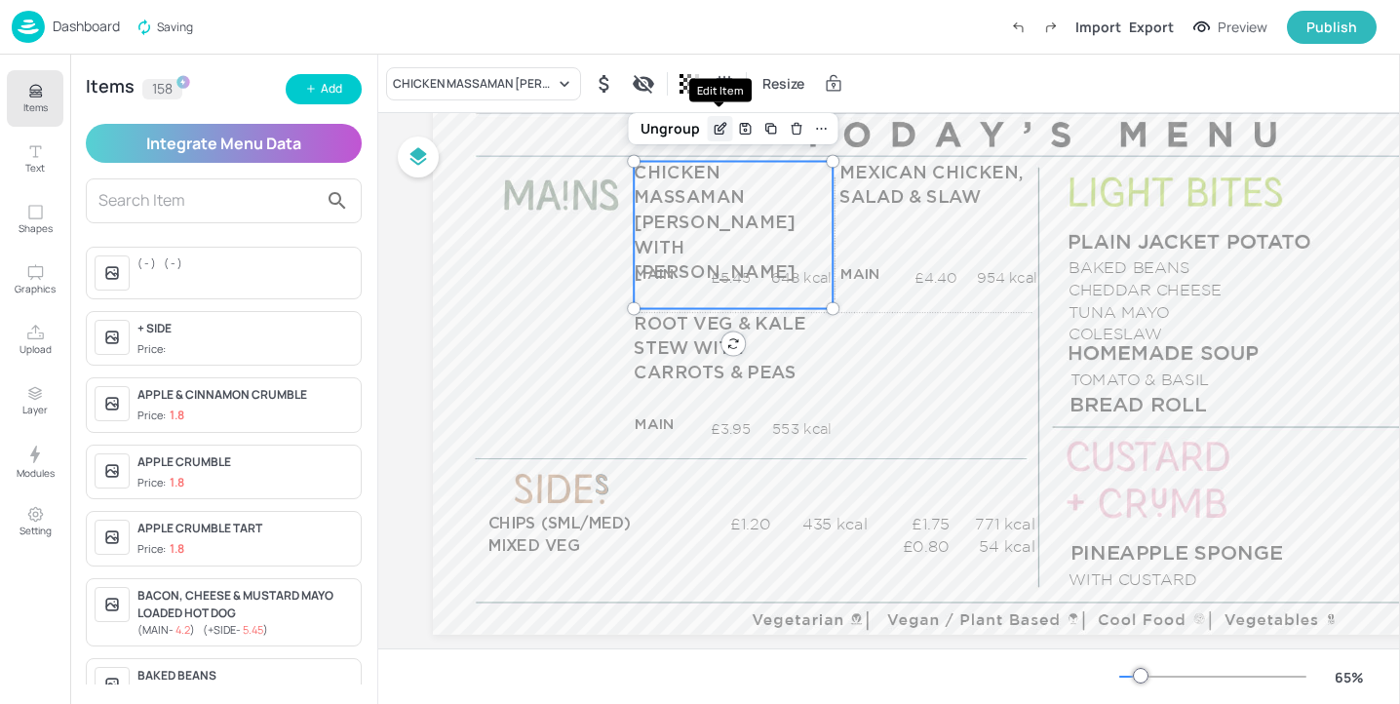
click at [722, 126] on icon "Edit Item" at bounding box center [720, 129] width 17 height 16
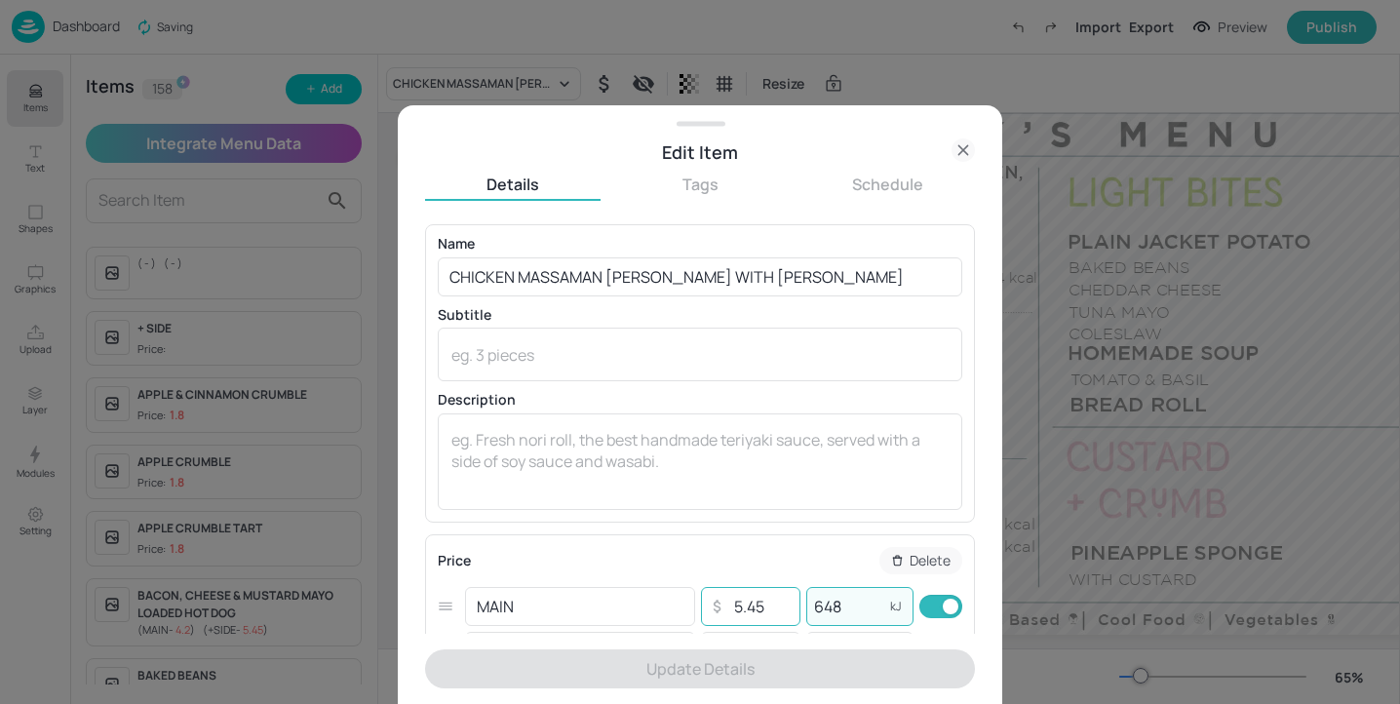
drag, startPoint x: 829, startPoint y: 606, endPoint x: 790, endPoint y: 606, distance: 39.0
click at [789, 606] on div "MAIN ​ ​ 5.45 ​ 648 kJ ​" at bounding box center [700, 606] width 525 height 45
drag, startPoint x: 859, startPoint y: 606, endPoint x: 780, endPoint y: 605, distance: 79.0
click at [780, 605] on div "MAIN ​ ​ 5.45 ​ 648 kJ ​" at bounding box center [700, 606] width 525 height 45
paste input "473"
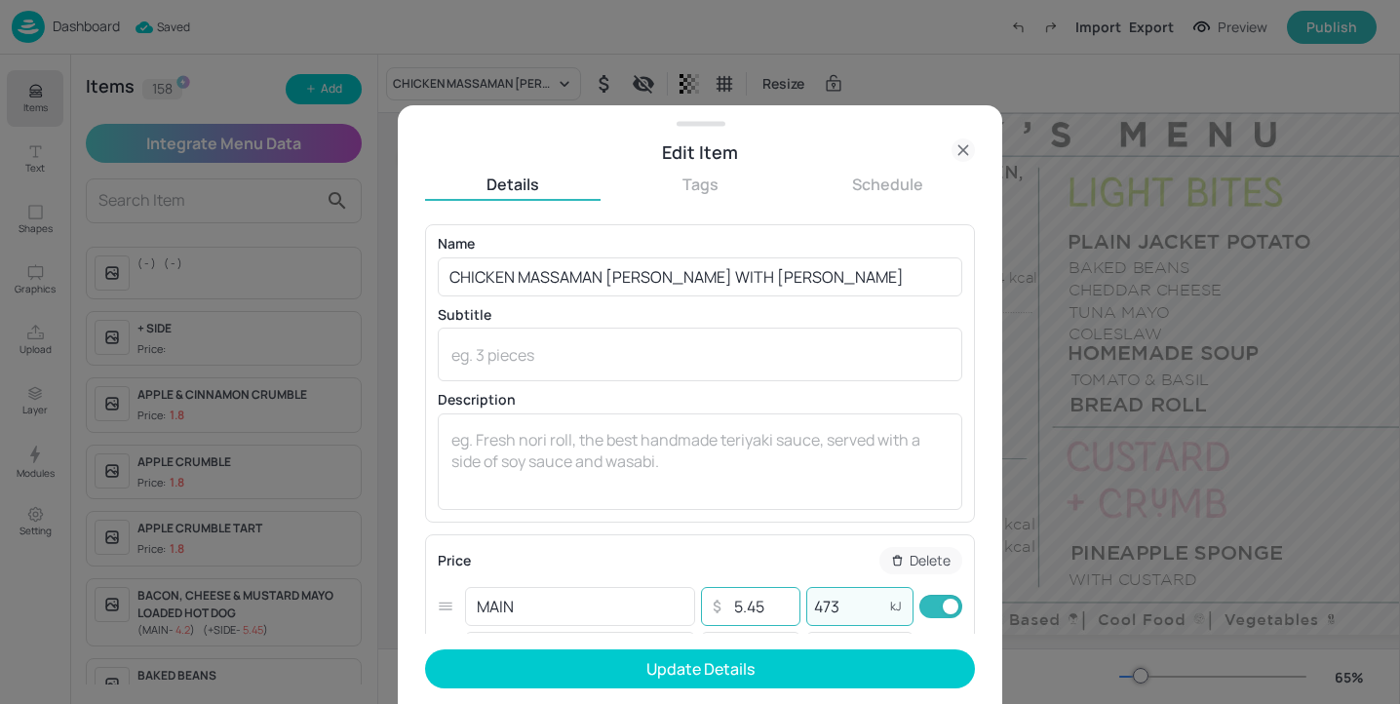
type input "473"
drag, startPoint x: 771, startPoint y: 607, endPoint x: 689, endPoint y: 607, distance: 81.9
click at [689, 607] on div "MAIN ​ ​ 5.45 ​ 473 kJ ​" at bounding box center [700, 606] width 525 height 45
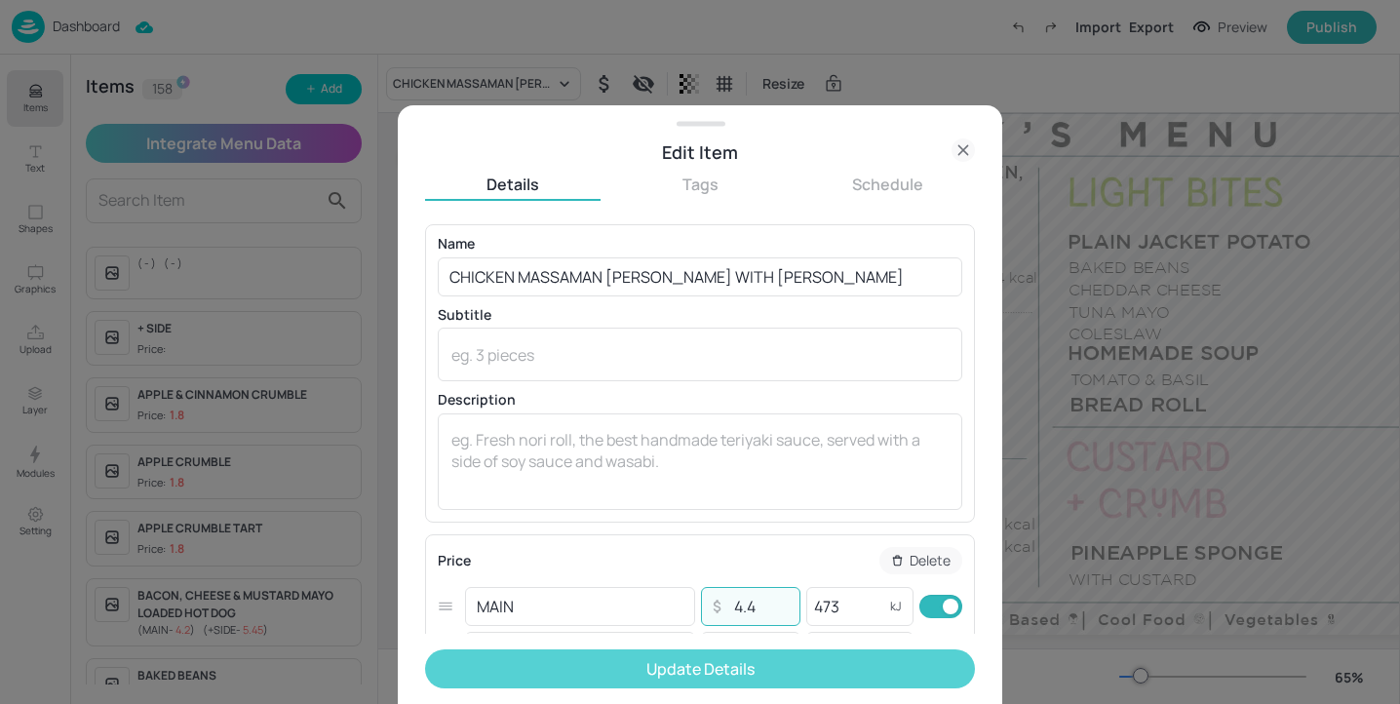
type input "4.4"
click at [799, 680] on button "Update Details" at bounding box center [700, 668] width 550 height 39
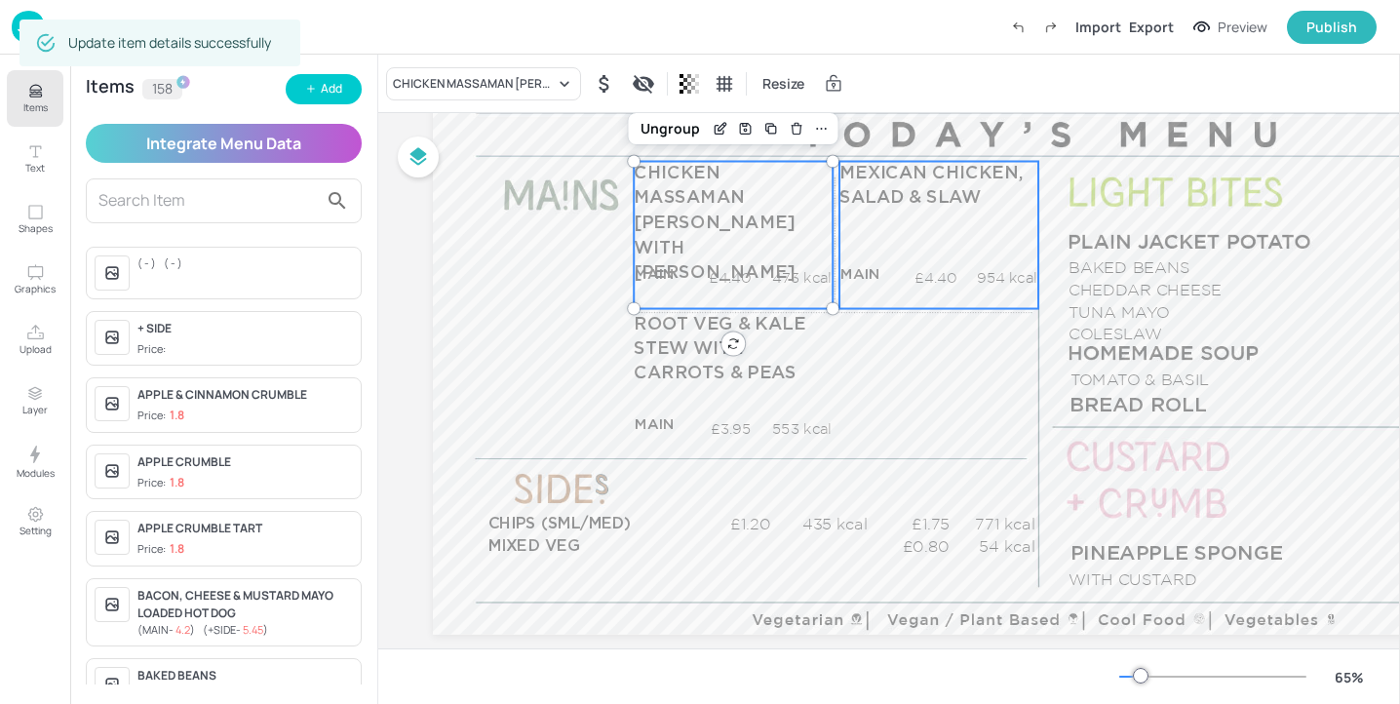
click at [956, 259] on div "MEXICAN CHICKEN, SALAD & SLAW MAIN £4.40 954 kcal +SIDE £5.45 kcal" at bounding box center [938, 235] width 199 height 147
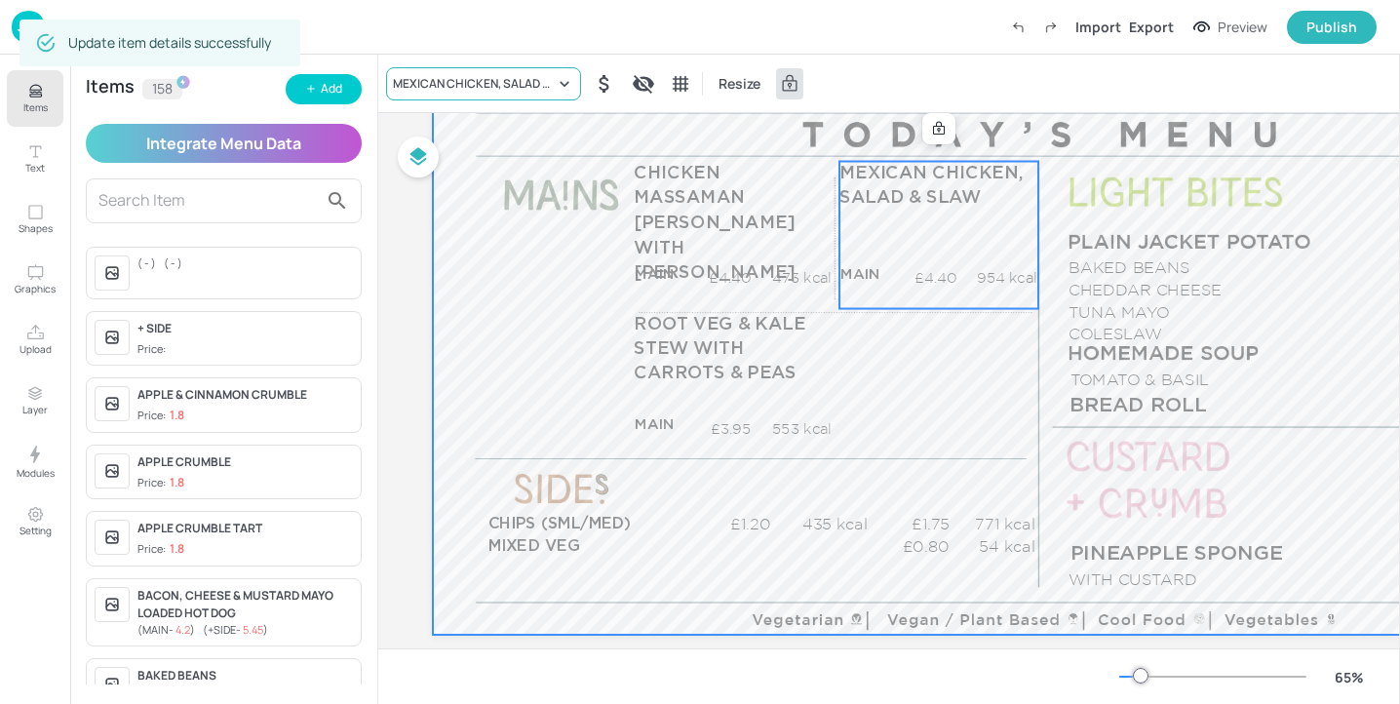
click at [447, 85] on div "MEXICAN CHICKEN, SALAD & SLAW" at bounding box center [474, 84] width 162 height 18
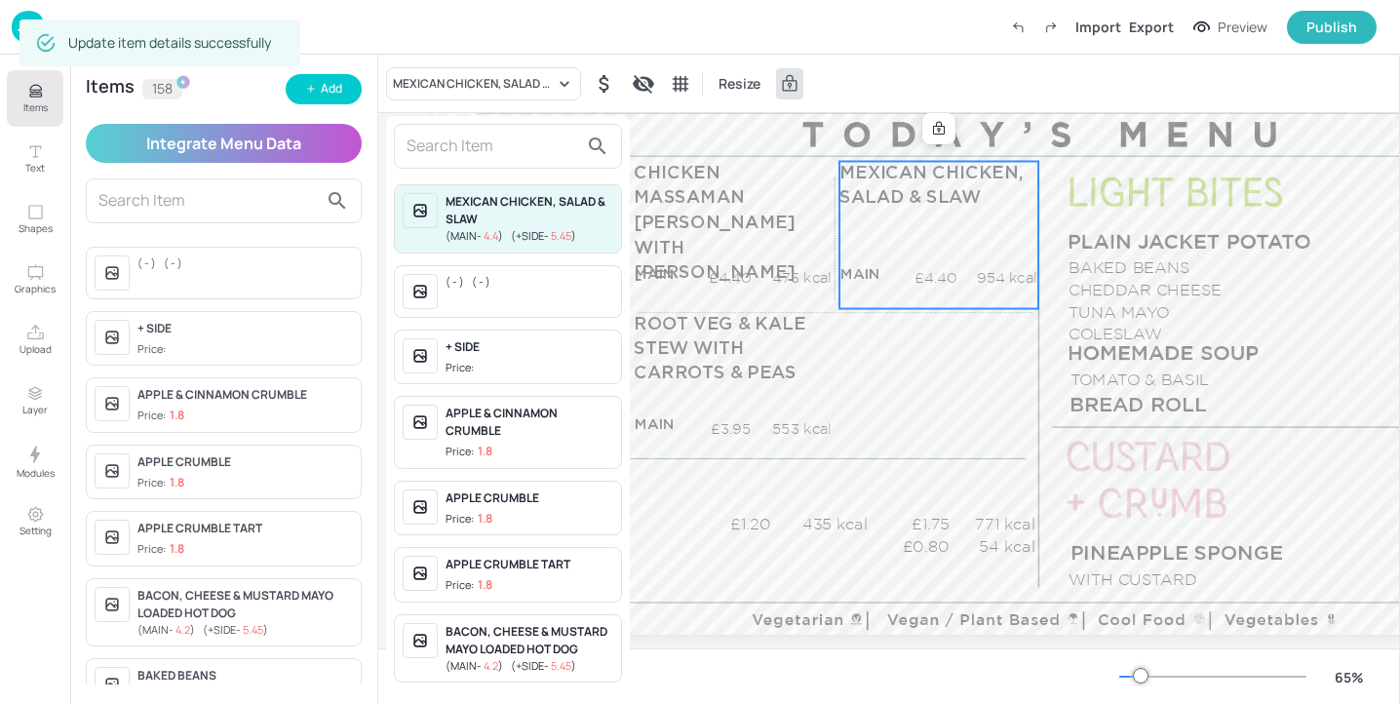
click at [449, 135] on input "text" at bounding box center [493, 146] width 172 height 31
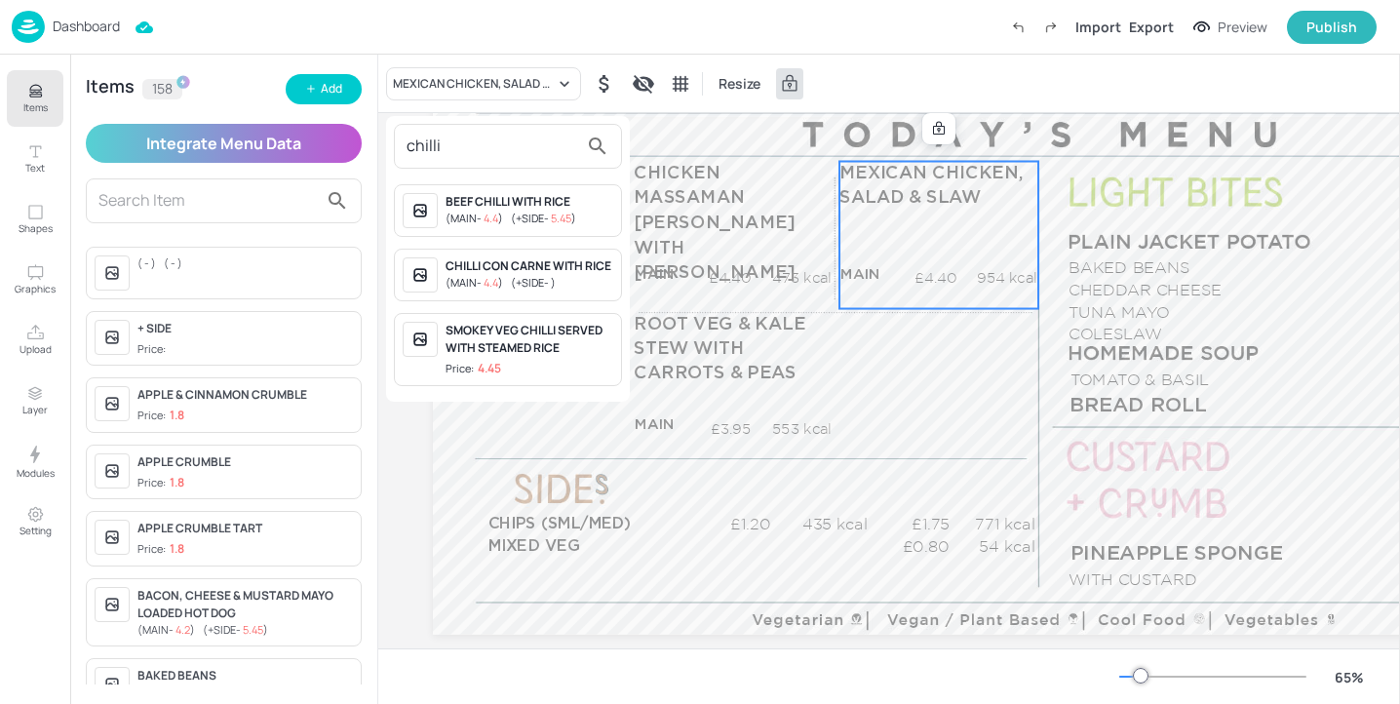
type input "chilli"
click at [311, 72] on div at bounding box center [700, 352] width 1400 height 704
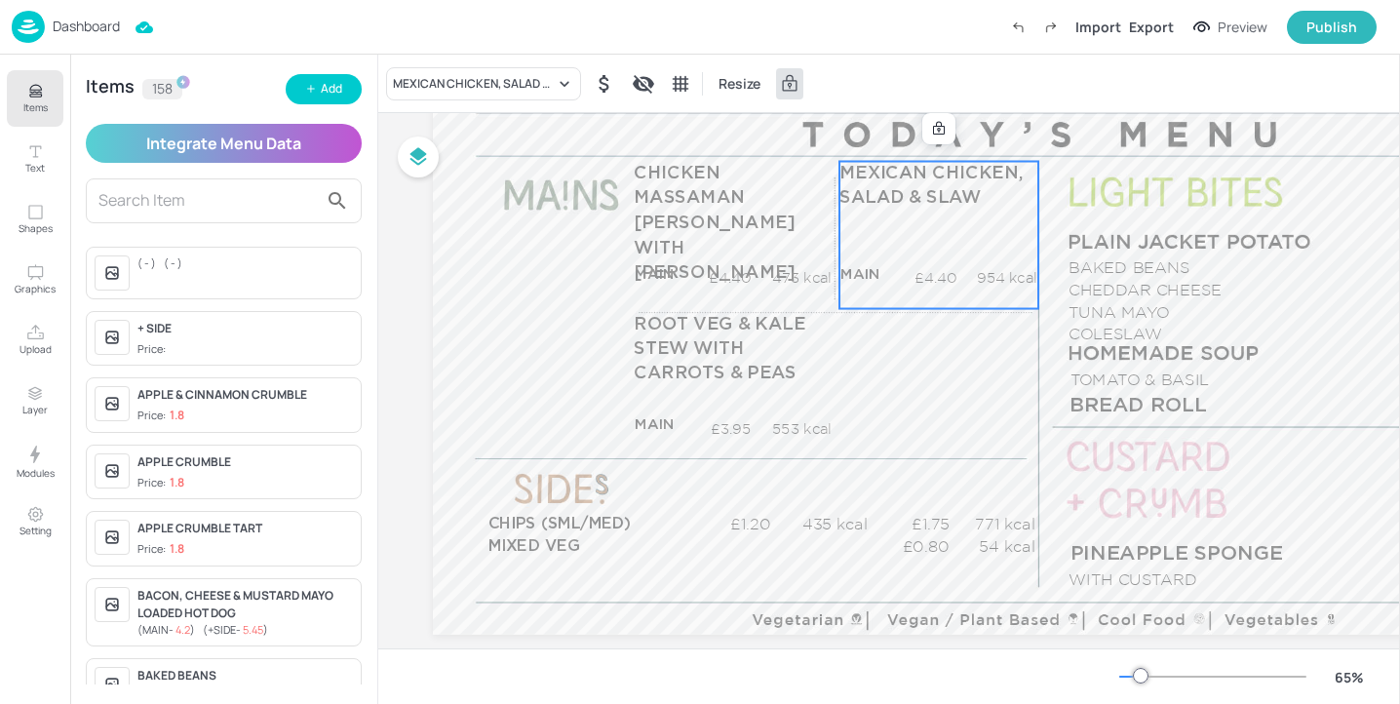
click at [311, 80] on div "chilli BEEF CHILLI WITH RICE ( MAIN - 4.4 ) ( +SIDE - 5.45 ) CHILLI CON CARNE W…" at bounding box center [700, 356] width 1400 height 696
click at [330, 85] on div "Add" at bounding box center [331, 89] width 21 height 19
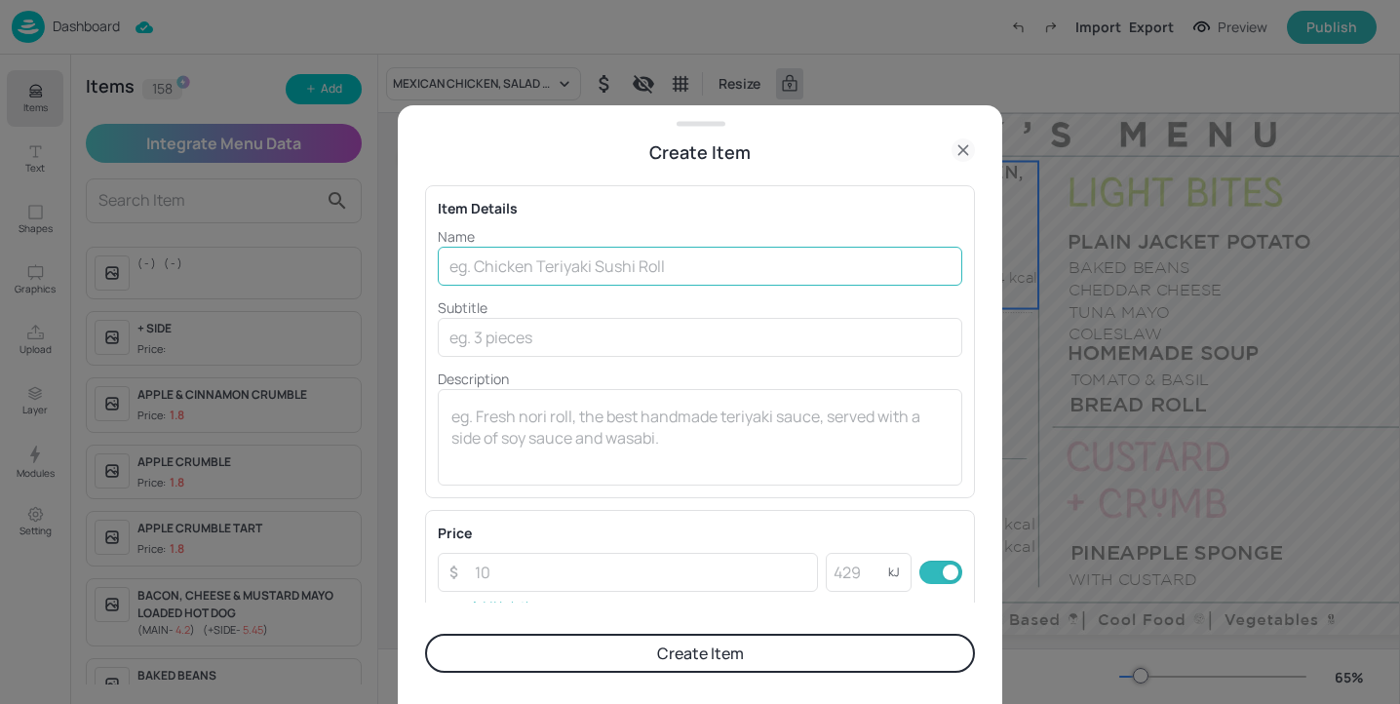
click at [516, 262] on input "text" at bounding box center [700, 266] width 525 height 39
type input "m"
type input "MEXICAN CHILLI BEEF & RICE"
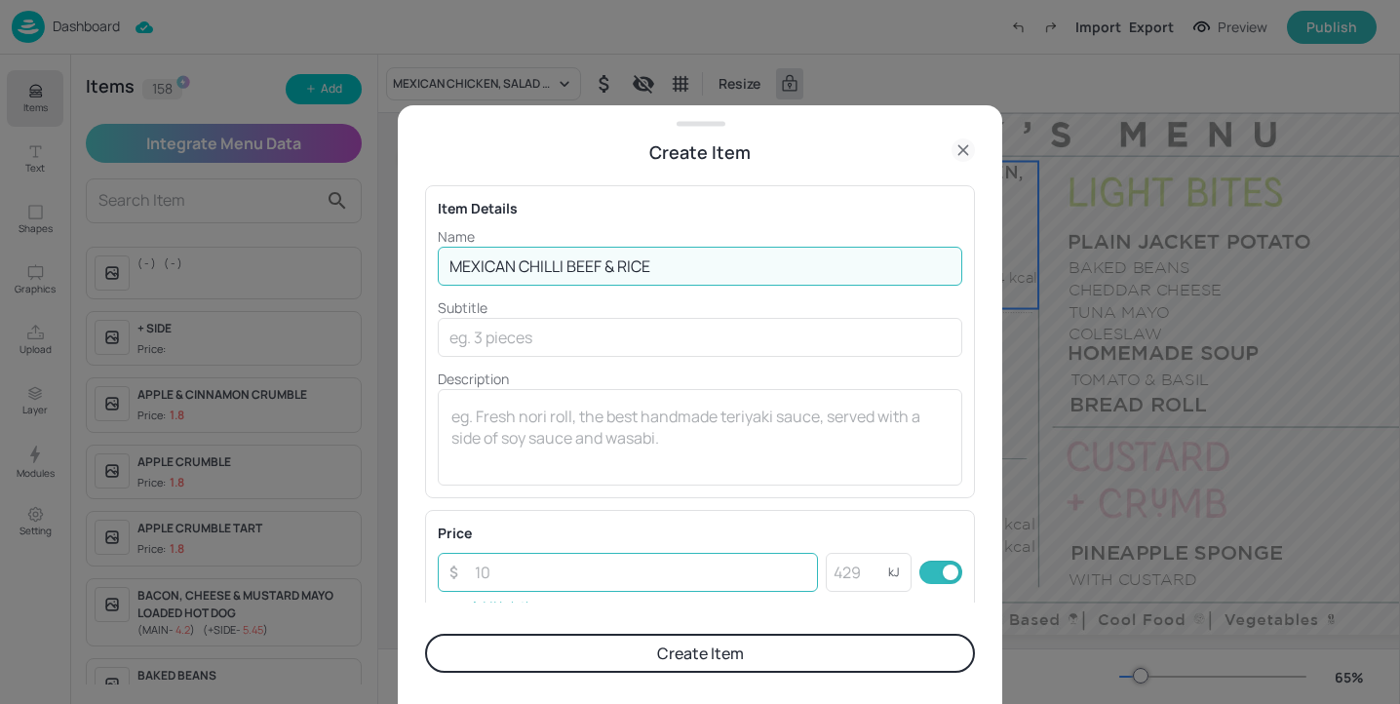
click at [561, 576] on input "number" at bounding box center [640, 572] width 355 height 39
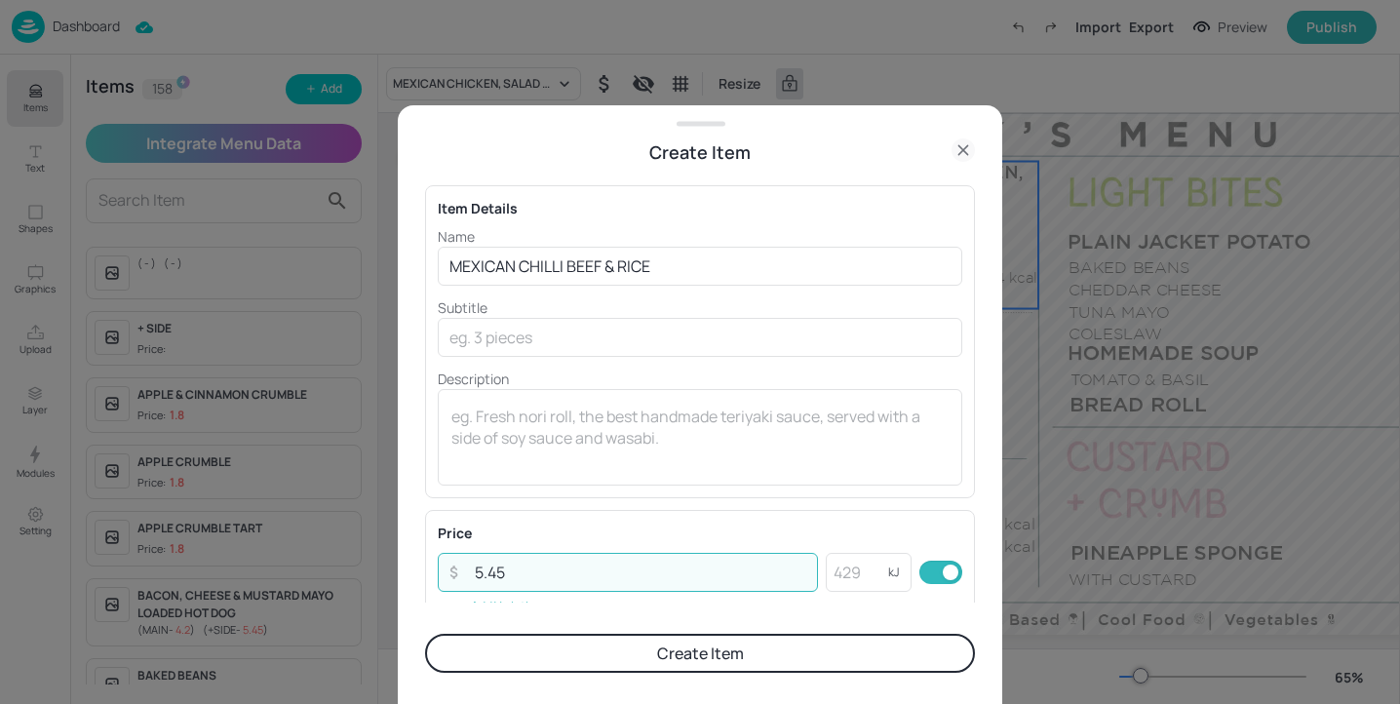
type input "5.45"
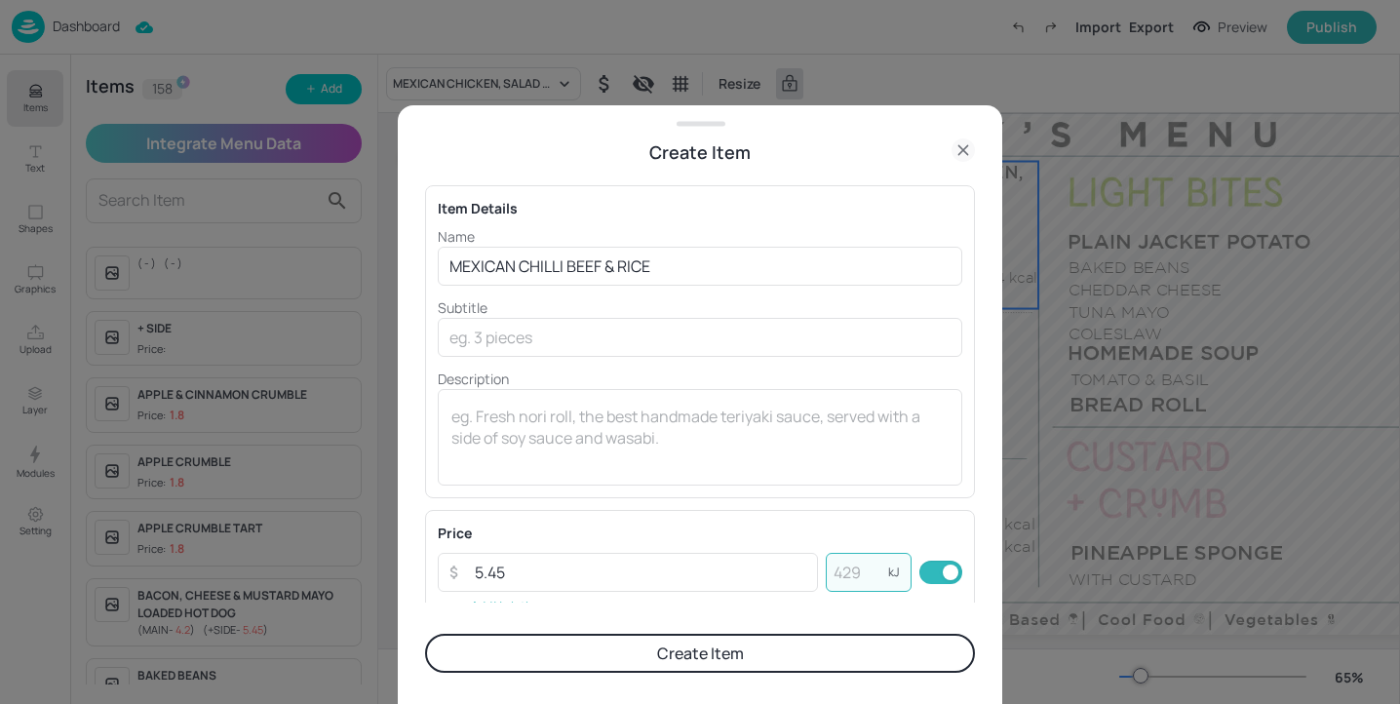
click at [860, 572] on input "number" at bounding box center [857, 572] width 62 height 39
type input "580"
click at [830, 646] on button "Create Item" at bounding box center [700, 653] width 550 height 39
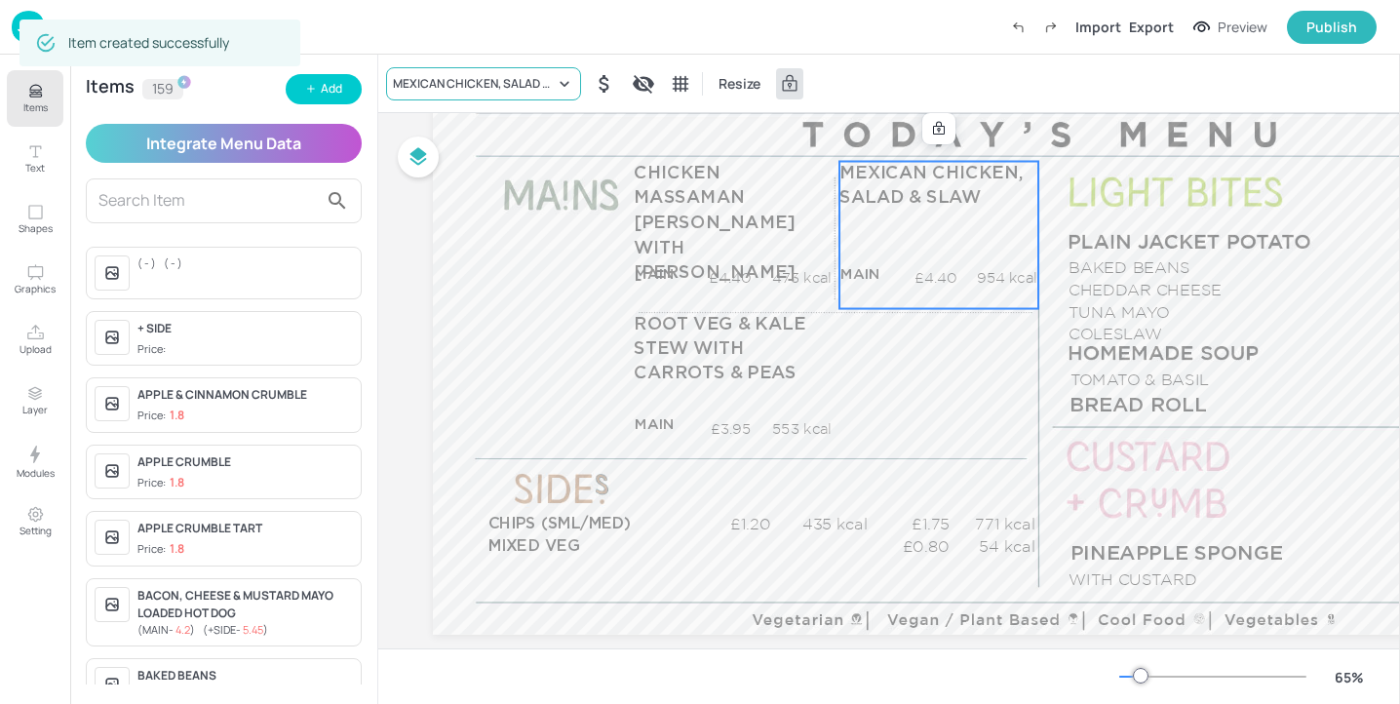
click at [452, 88] on div "MEXICAN CHICKEN, SALAD & SLAW" at bounding box center [474, 84] width 162 height 18
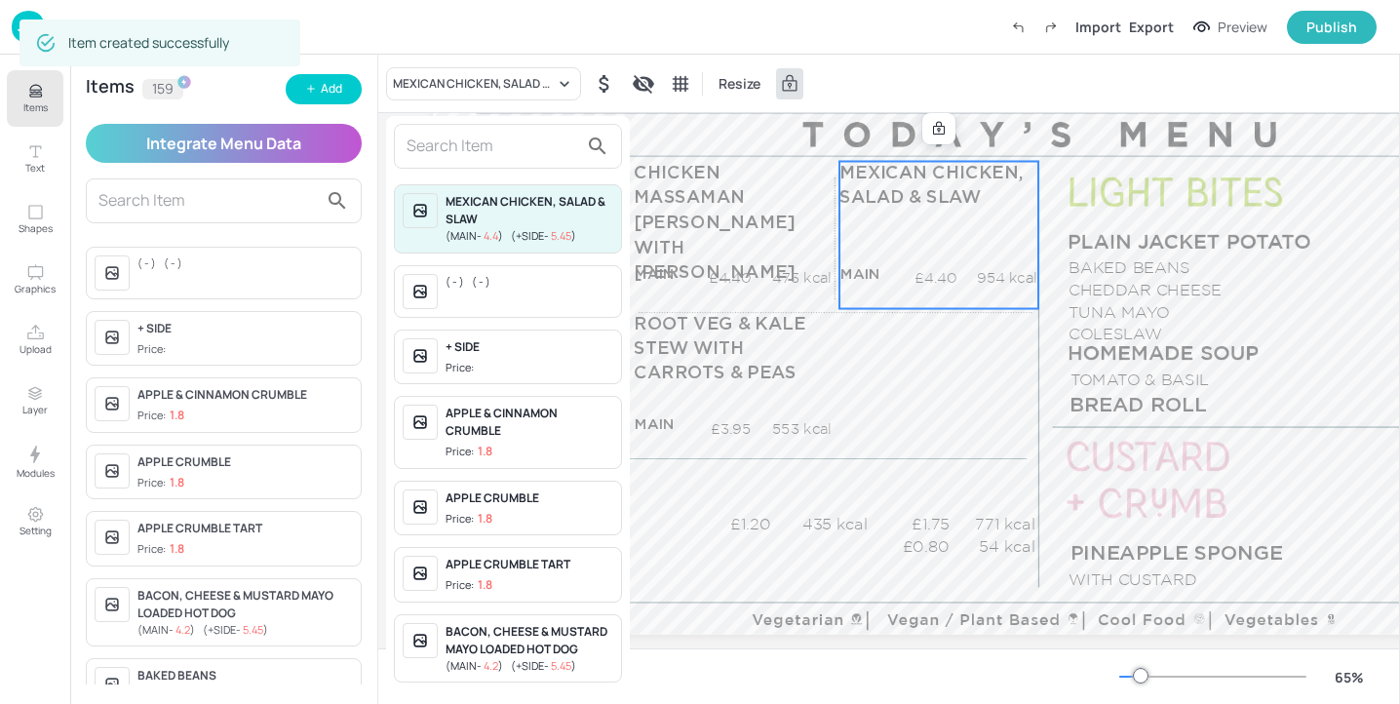
click at [468, 151] on input "text" at bounding box center [493, 146] width 172 height 31
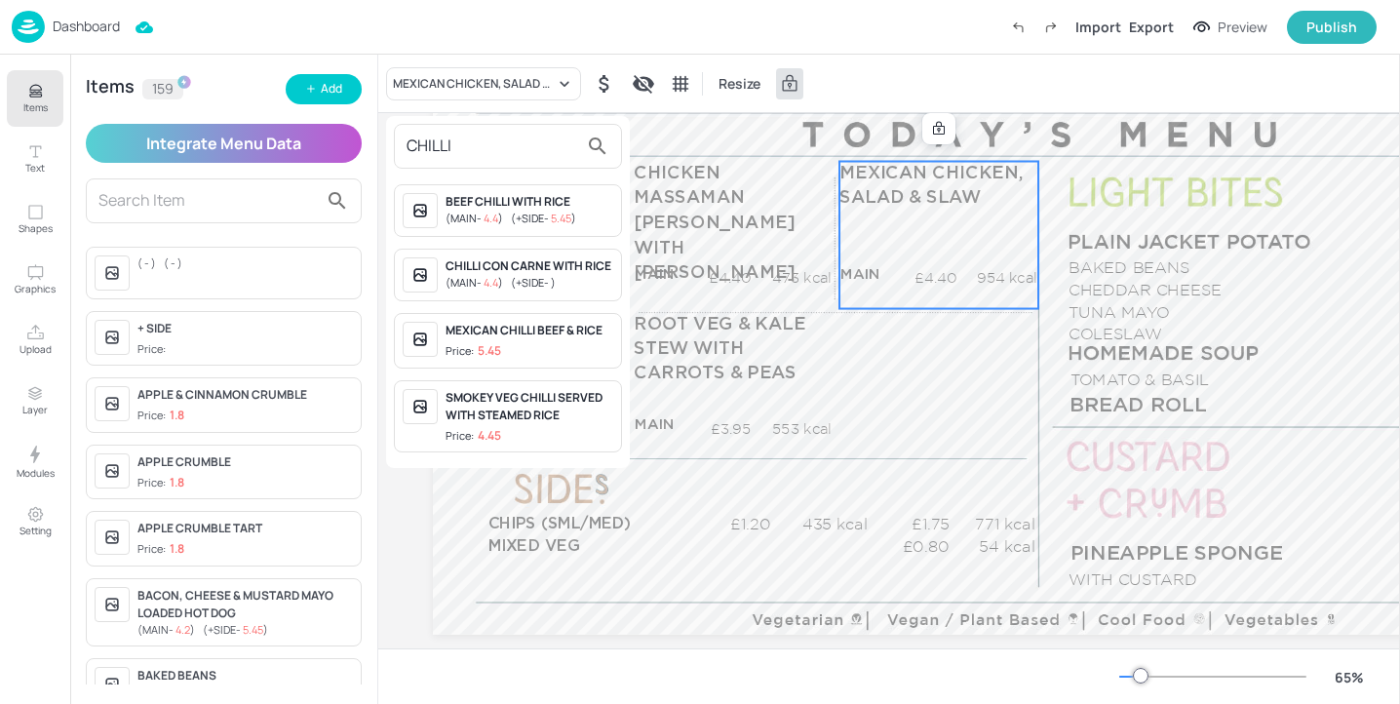
type input "CHILLI"
click at [558, 338] on div "MEXICAN CHILLI BEEF & RICE Price: 5.45" at bounding box center [530, 341] width 168 height 38
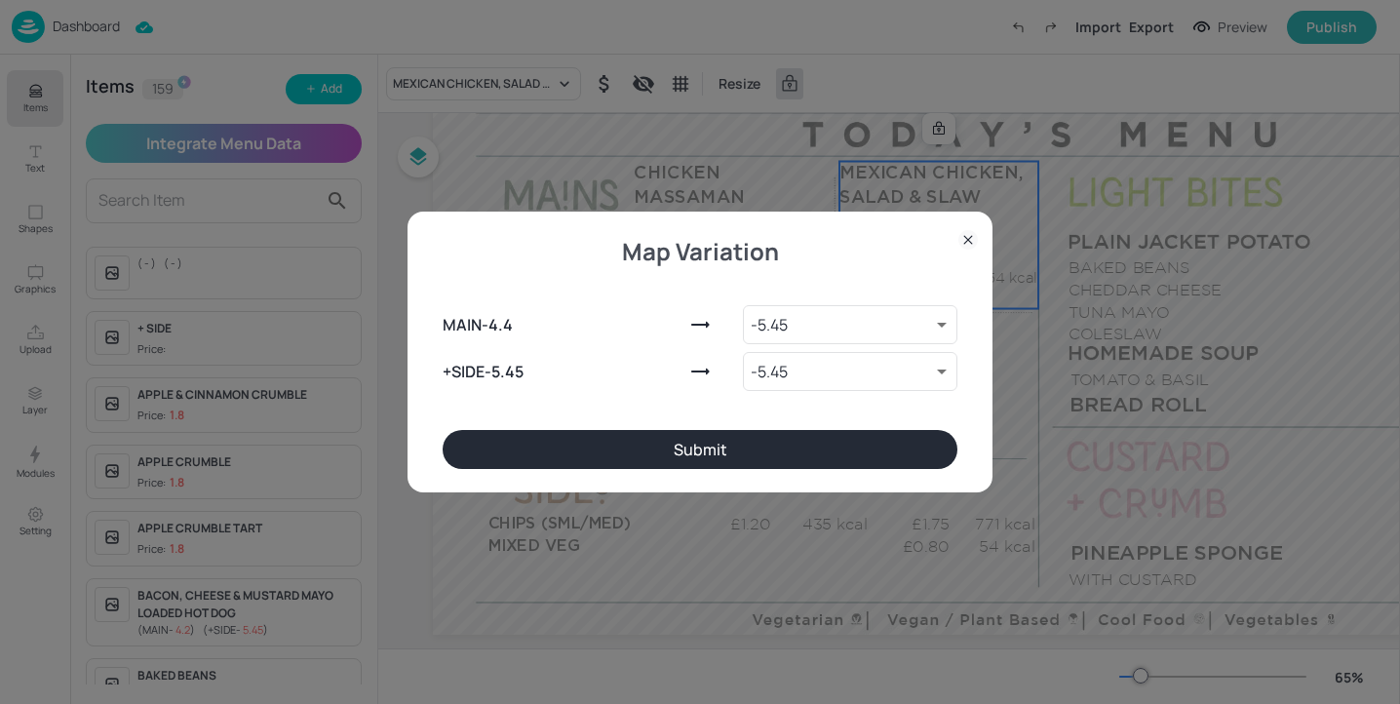
click at [718, 452] on button "Submit" at bounding box center [700, 449] width 515 height 39
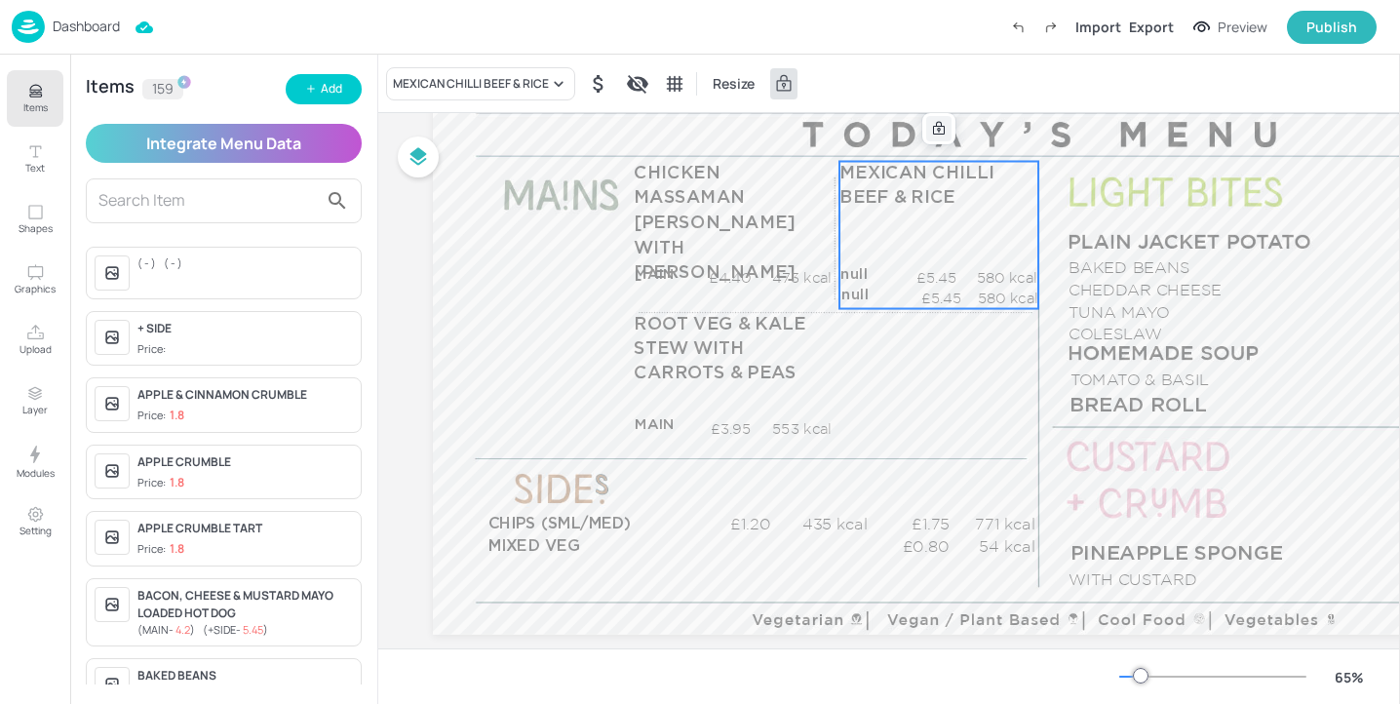
click at [935, 128] on icon at bounding box center [939, 129] width 16 height 16
click at [931, 128] on icon "Edit Item" at bounding box center [925, 129] width 17 height 16
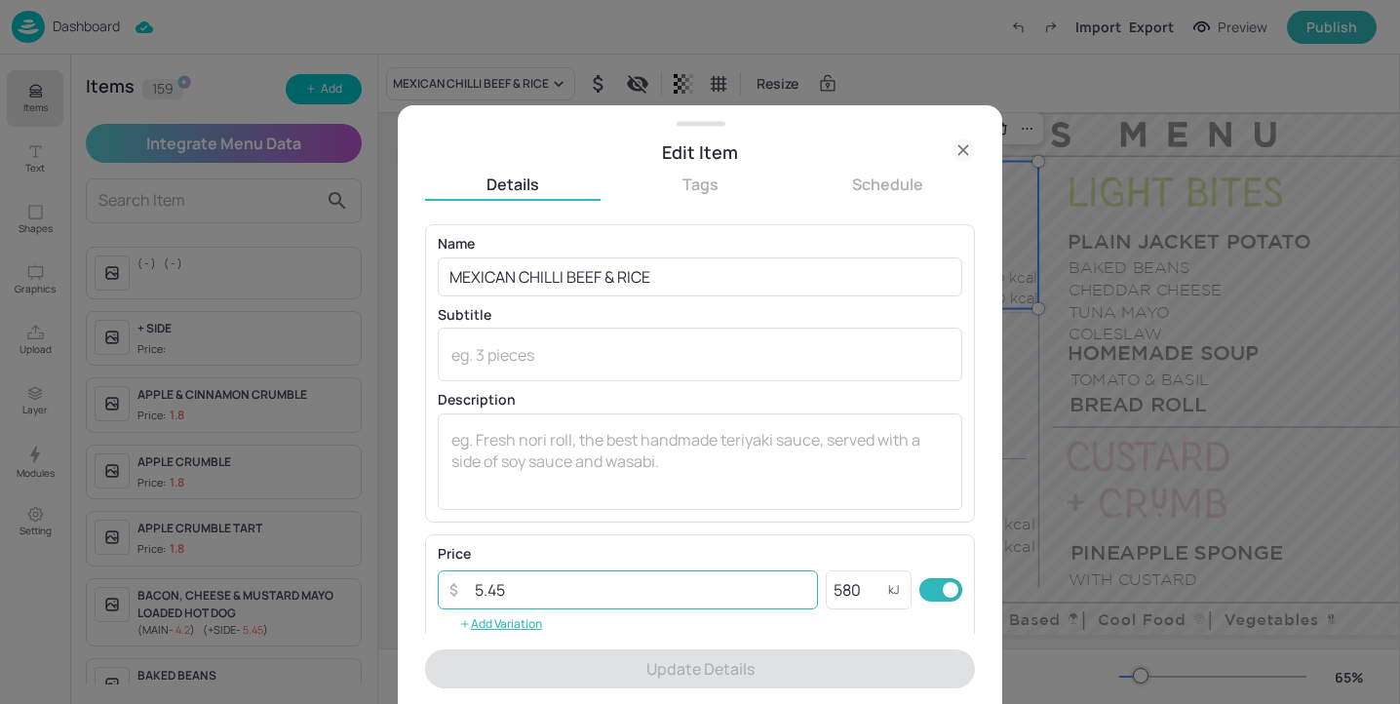
scroll to position [224, 0]
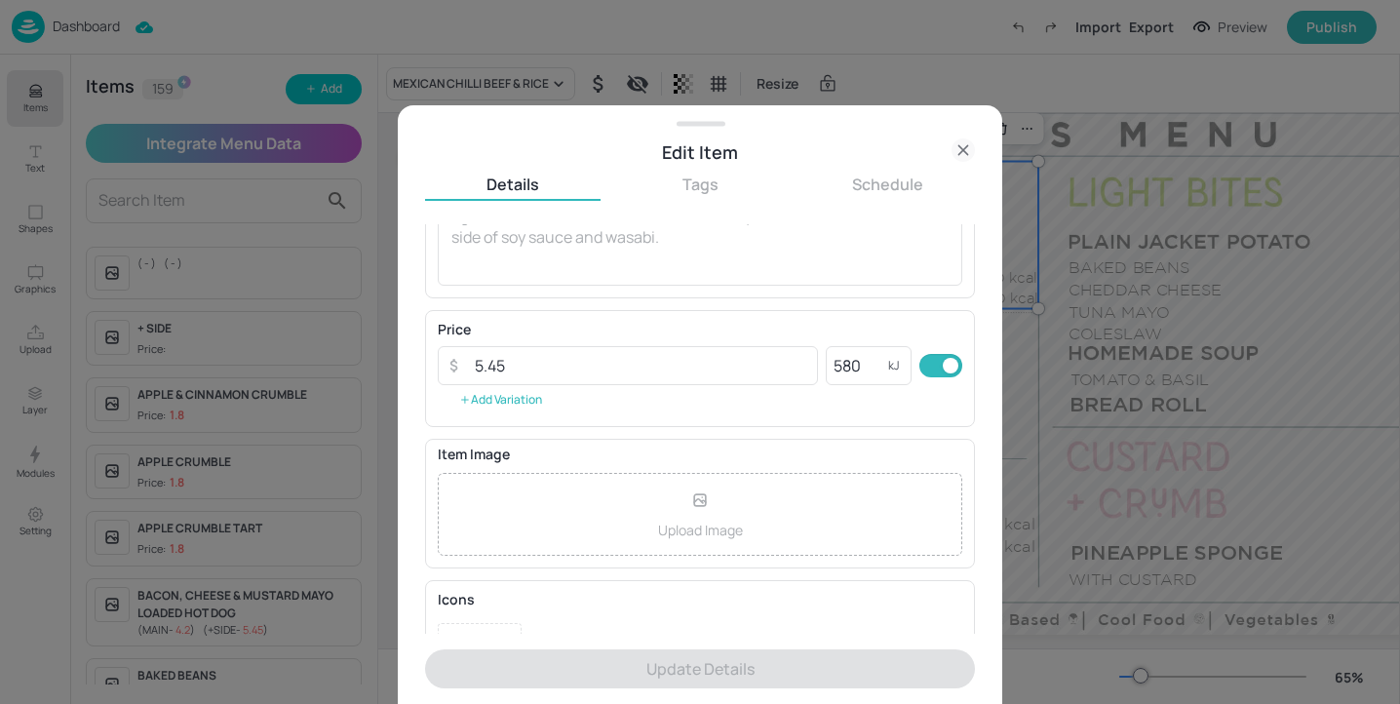
click at [508, 412] on button "Add Variation" at bounding box center [501, 399] width 126 height 29
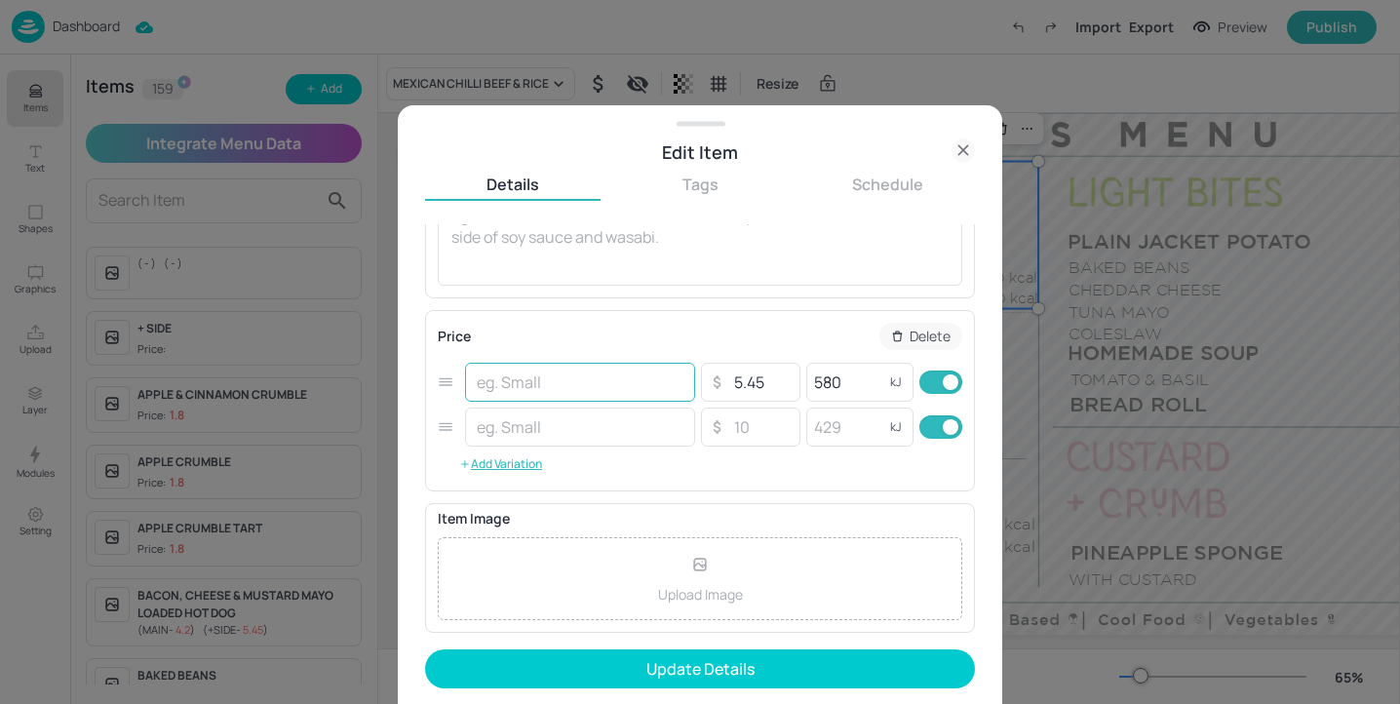
click at [505, 398] on input "text" at bounding box center [580, 382] width 230 height 39
type input "MAIN"
click at [548, 431] on input "text" at bounding box center [580, 427] width 230 height 39
type input "+SIDE"
click at [921, 425] on input "checkbox" at bounding box center [951, 426] width 70 height 23
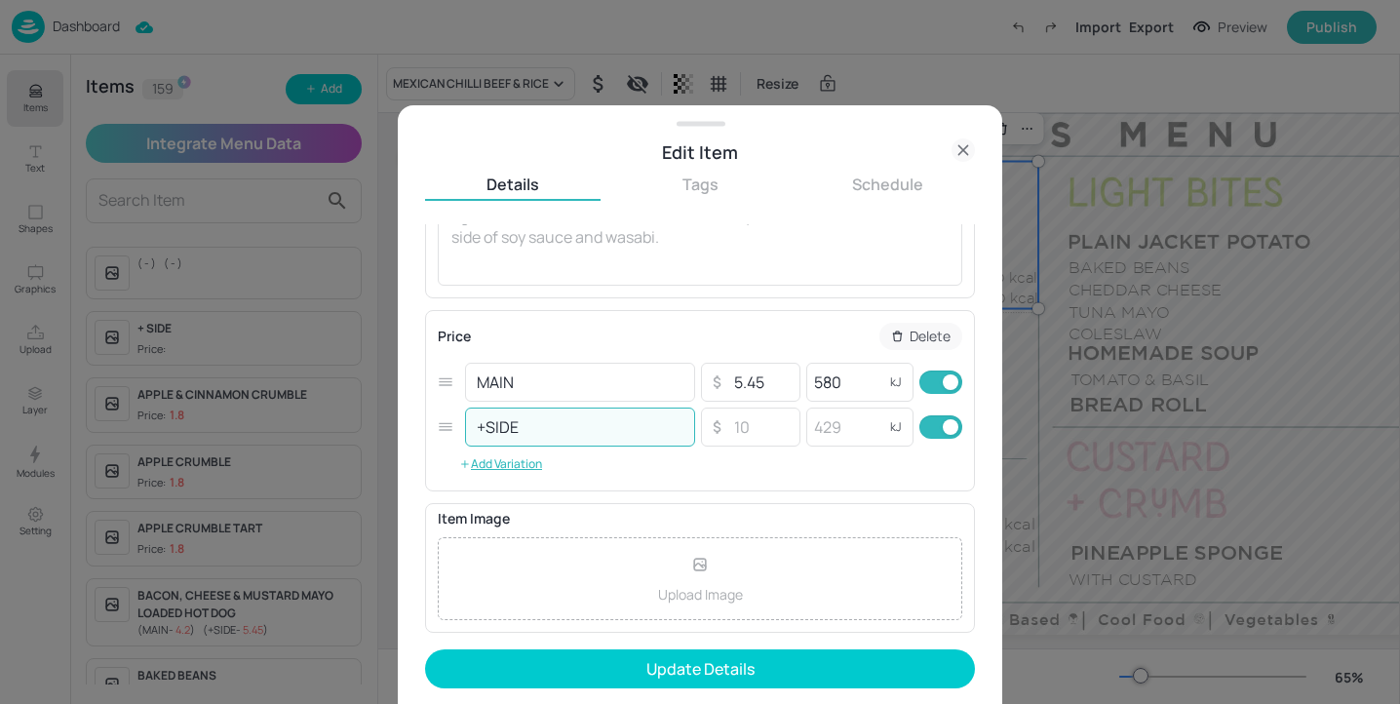
checkbox input "false"
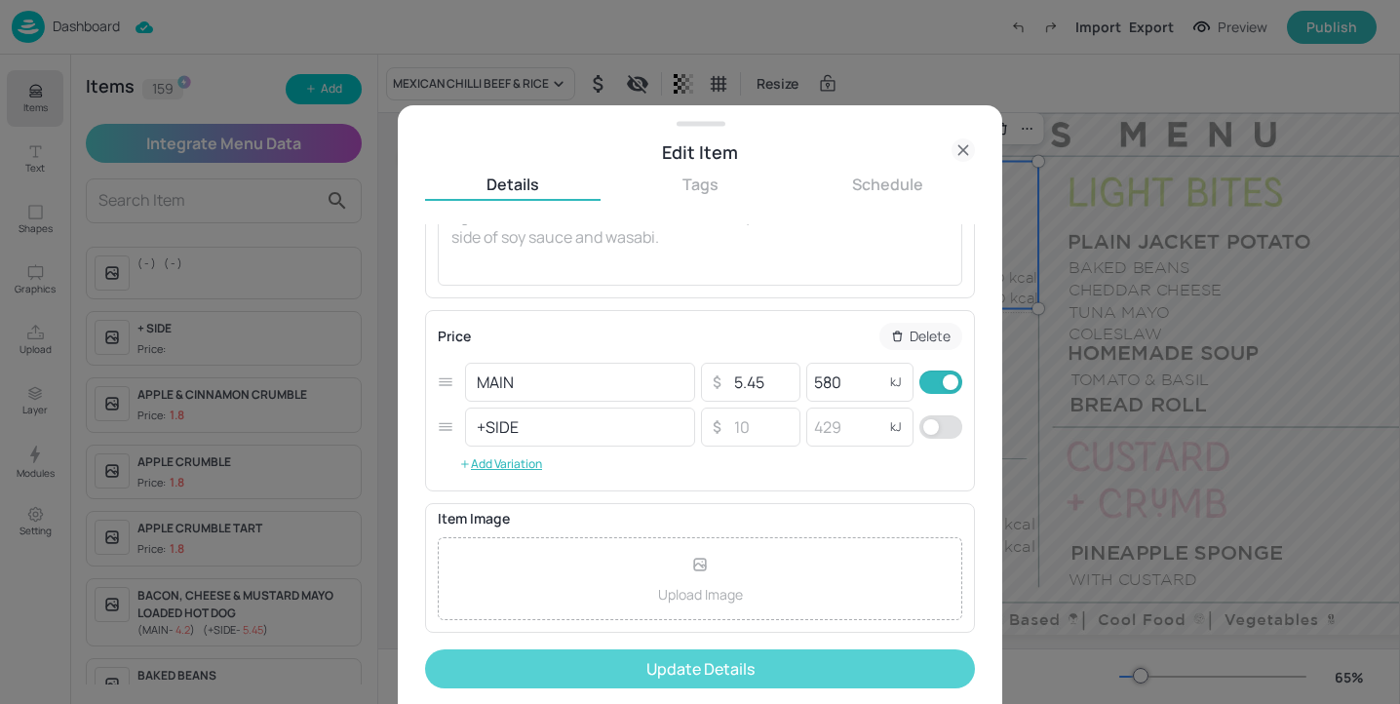
click at [758, 673] on button "Update Details" at bounding box center [700, 668] width 550 height 39
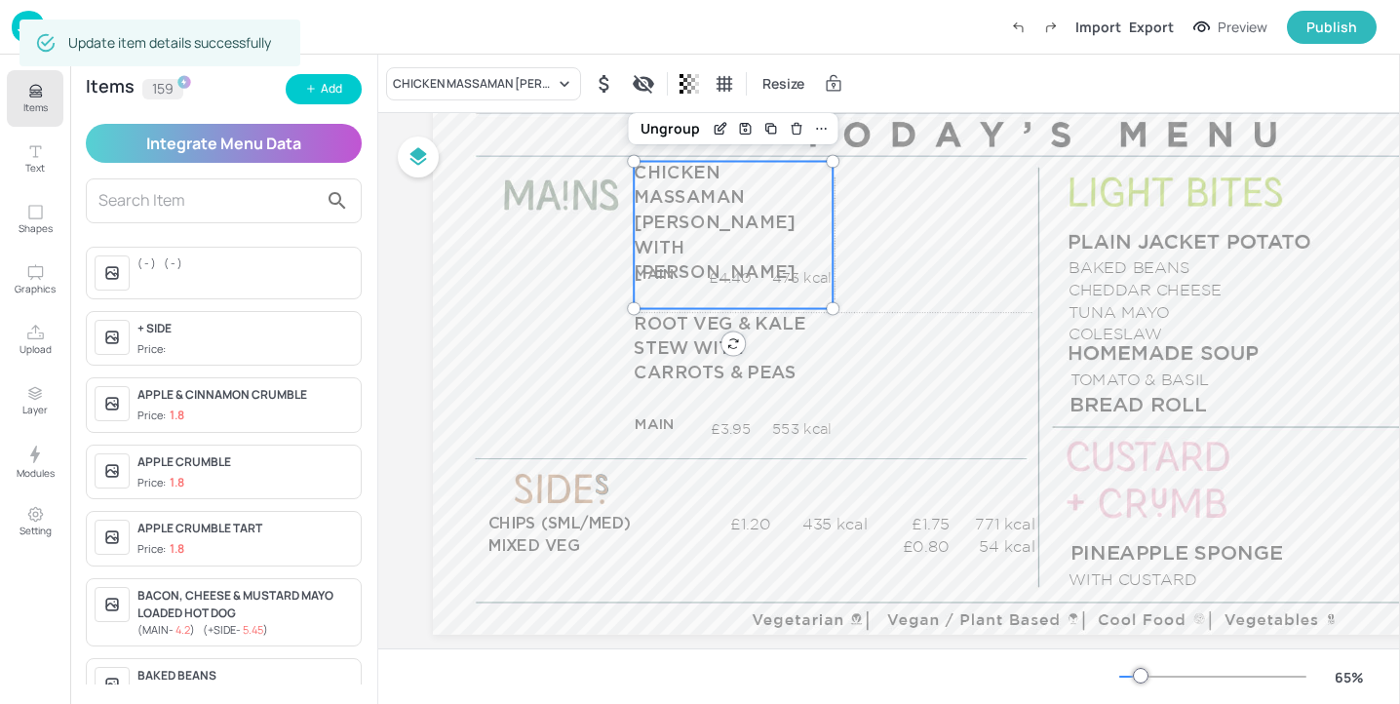
click at [717, 233] on div "CHICKEN MASSAMAN [PERSON_NAME] WITH [PERSON_NAME] MAIN £4.40 473 kcal +SIDE £0.…" at bounding box center [733, 235] width 199 height 147
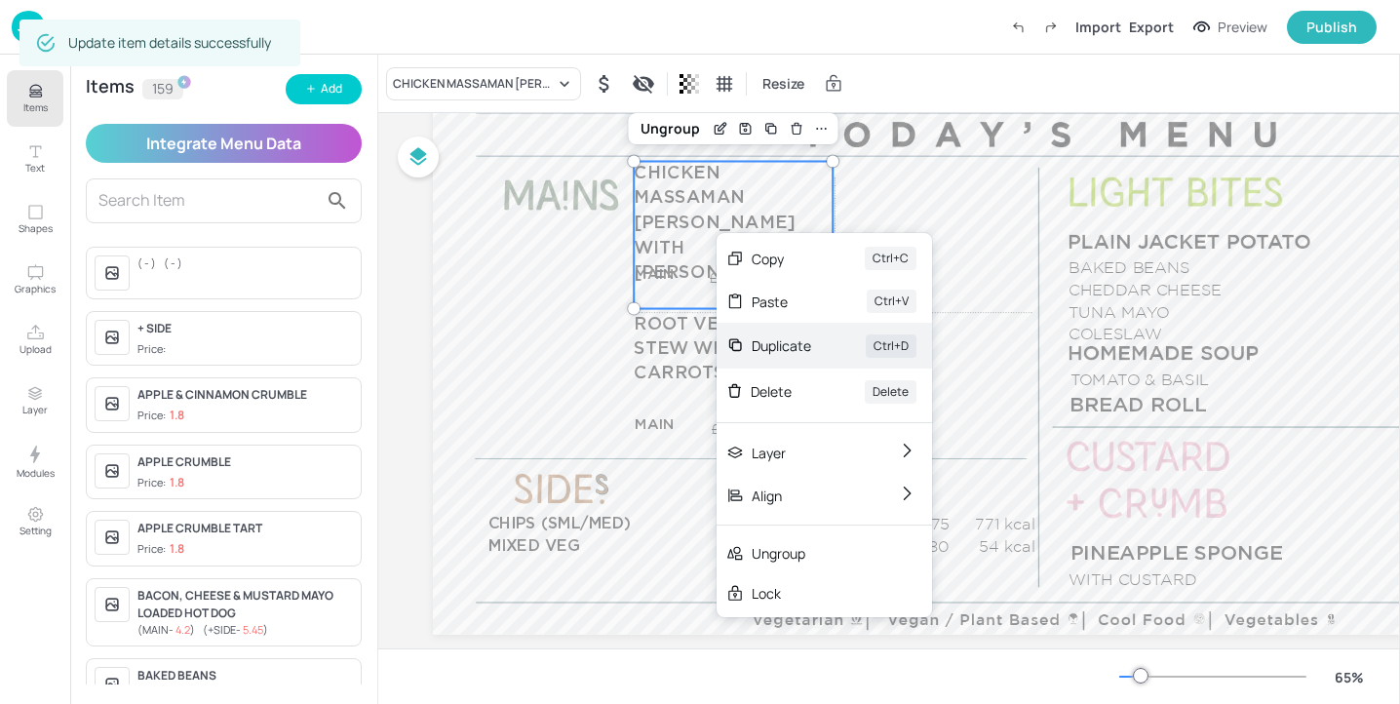
click at [823, 343] on div "Duplicate Ctrl+D" at bounding box center [824, 346] width 215 height 46
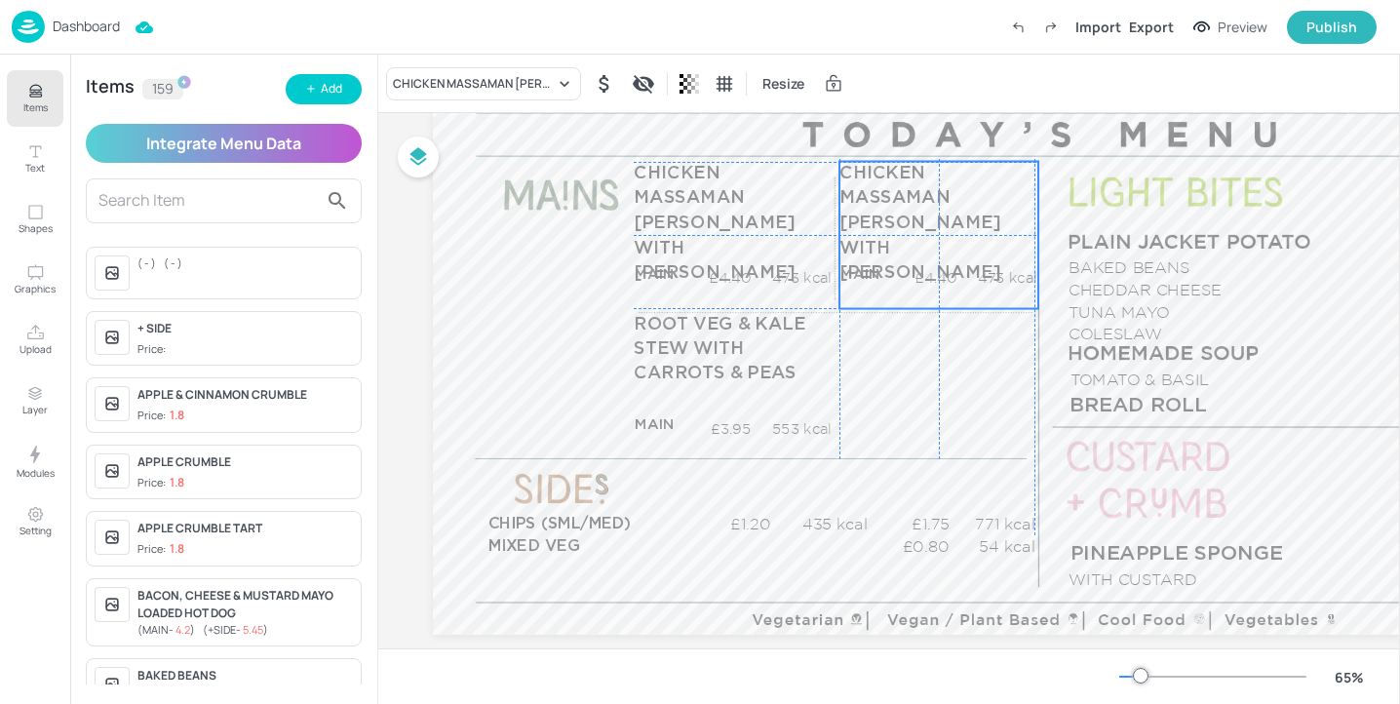
drag, startPoint x: 760, startPoint y: 248, endPoint x: 956, endPoint y: 239, distance: 197.1
click at [956, 239] on div "CHICKEN MASSAMAN [PERSON_NAME] WITH [PERSON_NAME] MAIN £4.40 473 kcal +SIDE £0.…" at bounding box center [938, 235] width 199 height 147
click at [878, 225] on div "CHICKEN MASSAMAN [PERSON_NAME] WITH [PERSON_NAME] MAIN £4.40 473 kcal +SIDE £0.…" at bounding box center [938, 235] width 199 height 147
click at [435, 79] on div "CHICKEN MASSAMAN [PERSON_NAME] WITH [PERSON_NAME]" at bounding box center [474, 84] width 162 height 18
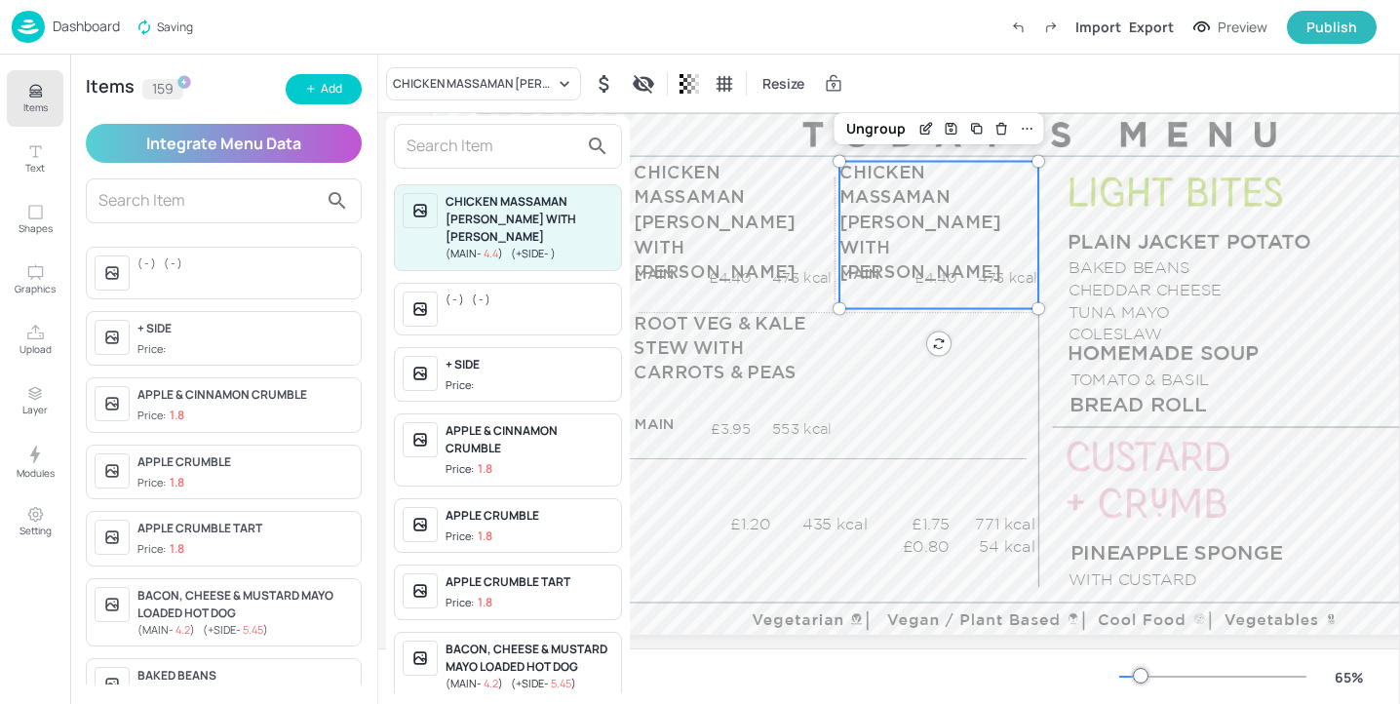
click at [495, 155] on input "text" at bounding box center [493, 146] width 172 height 31
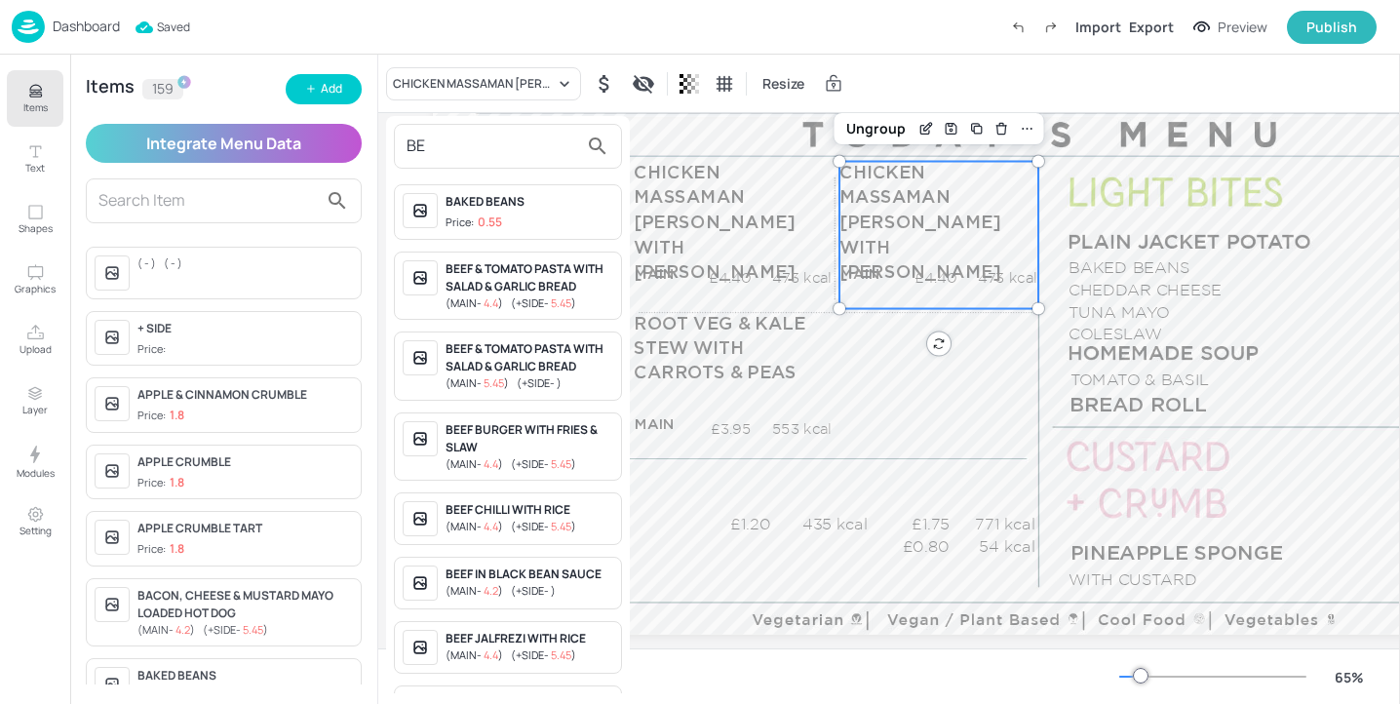
type input "B"
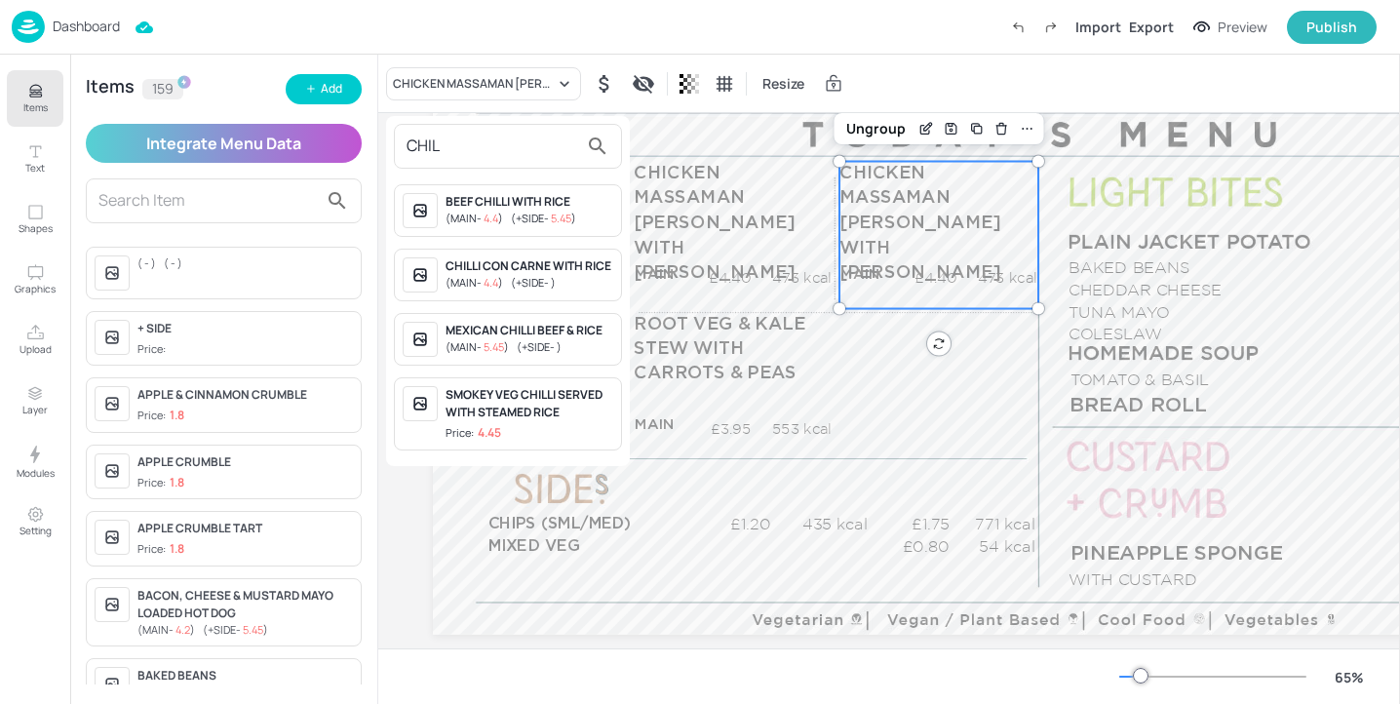
type input "CHILL"
